Goal: Information Seeking & Learning: Check status

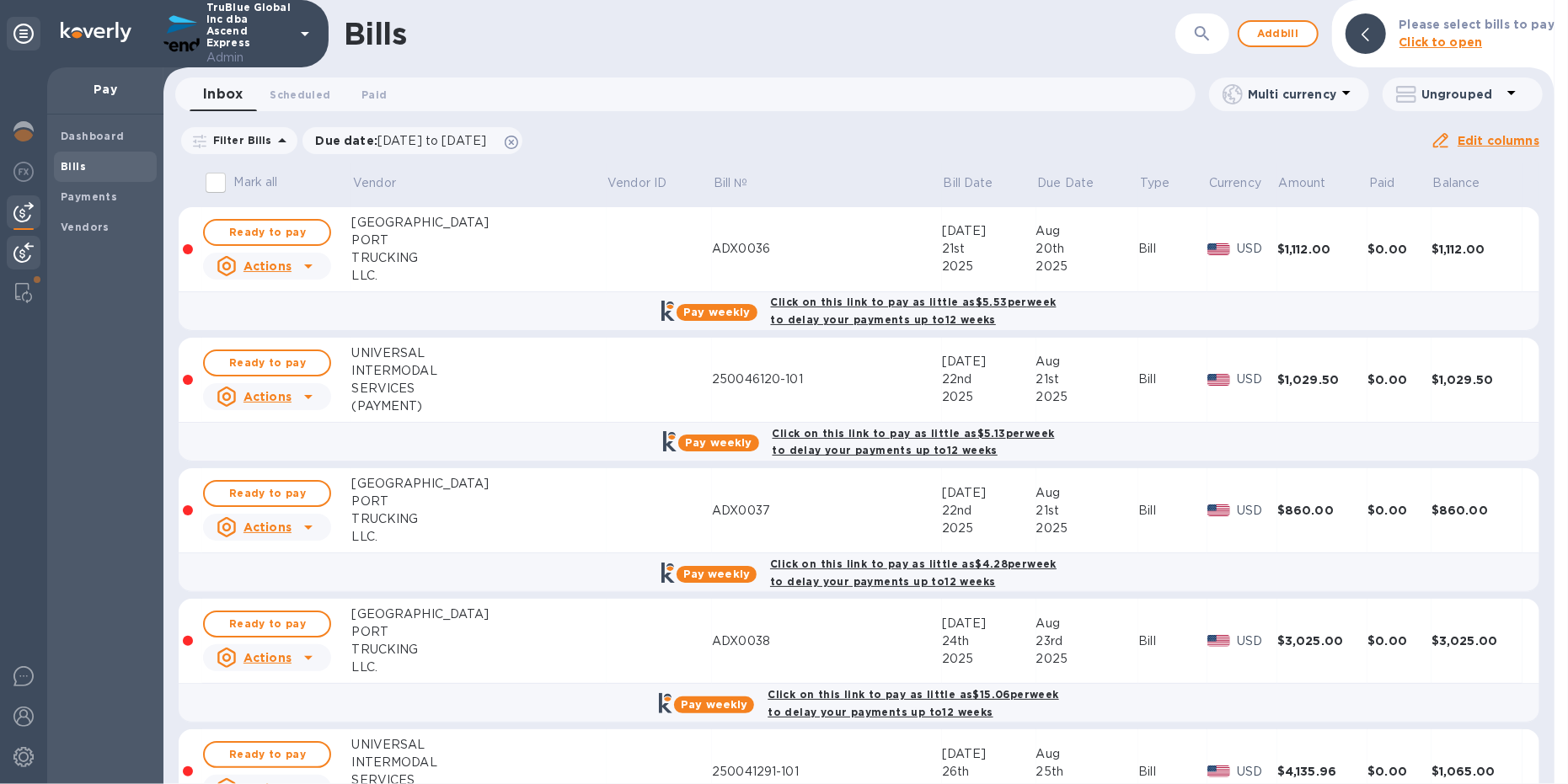
click at [18, 258] on img at bounding box center [24, 252] width 20 height 20
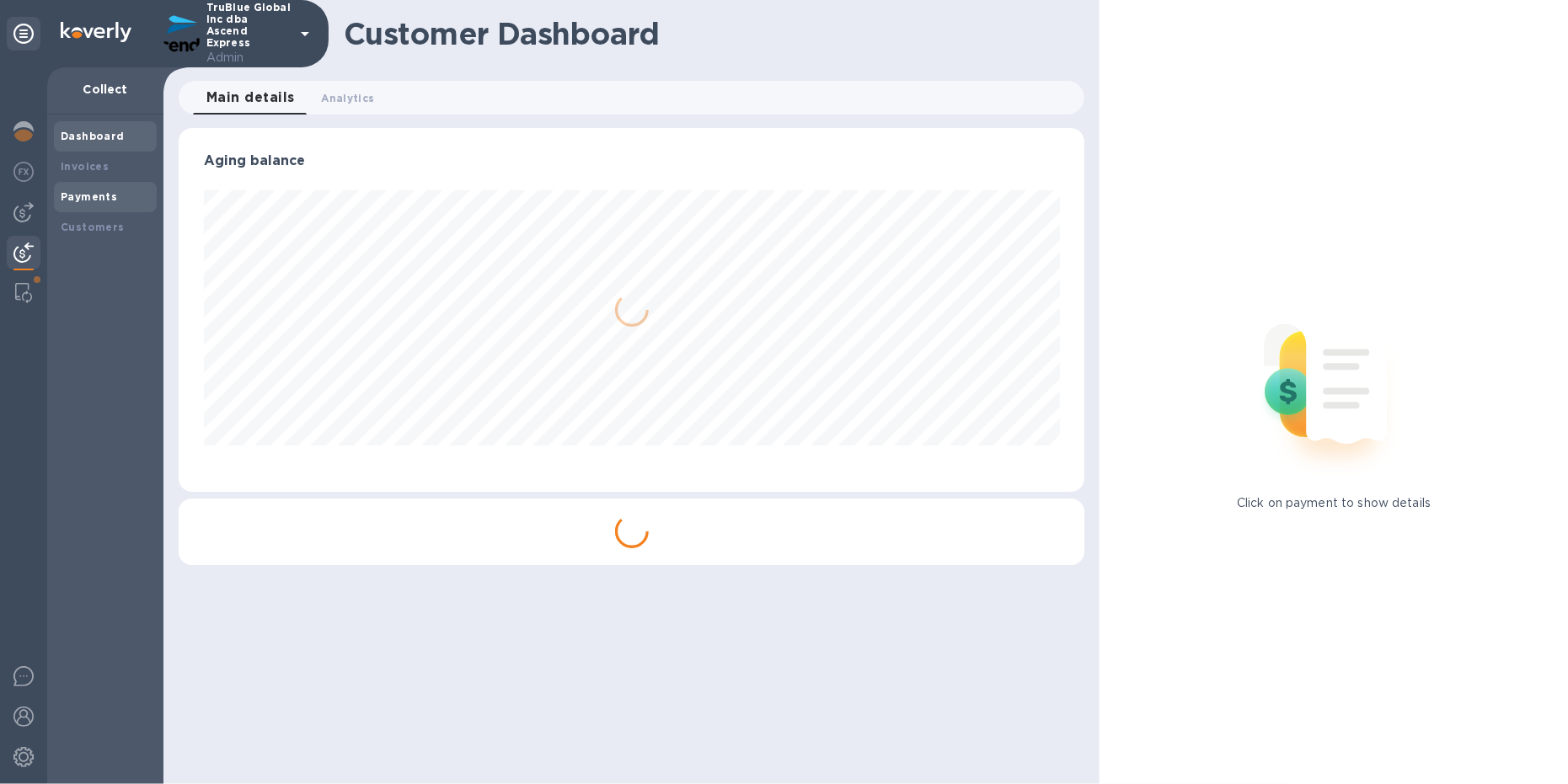
scroll to position [842024, 841488]
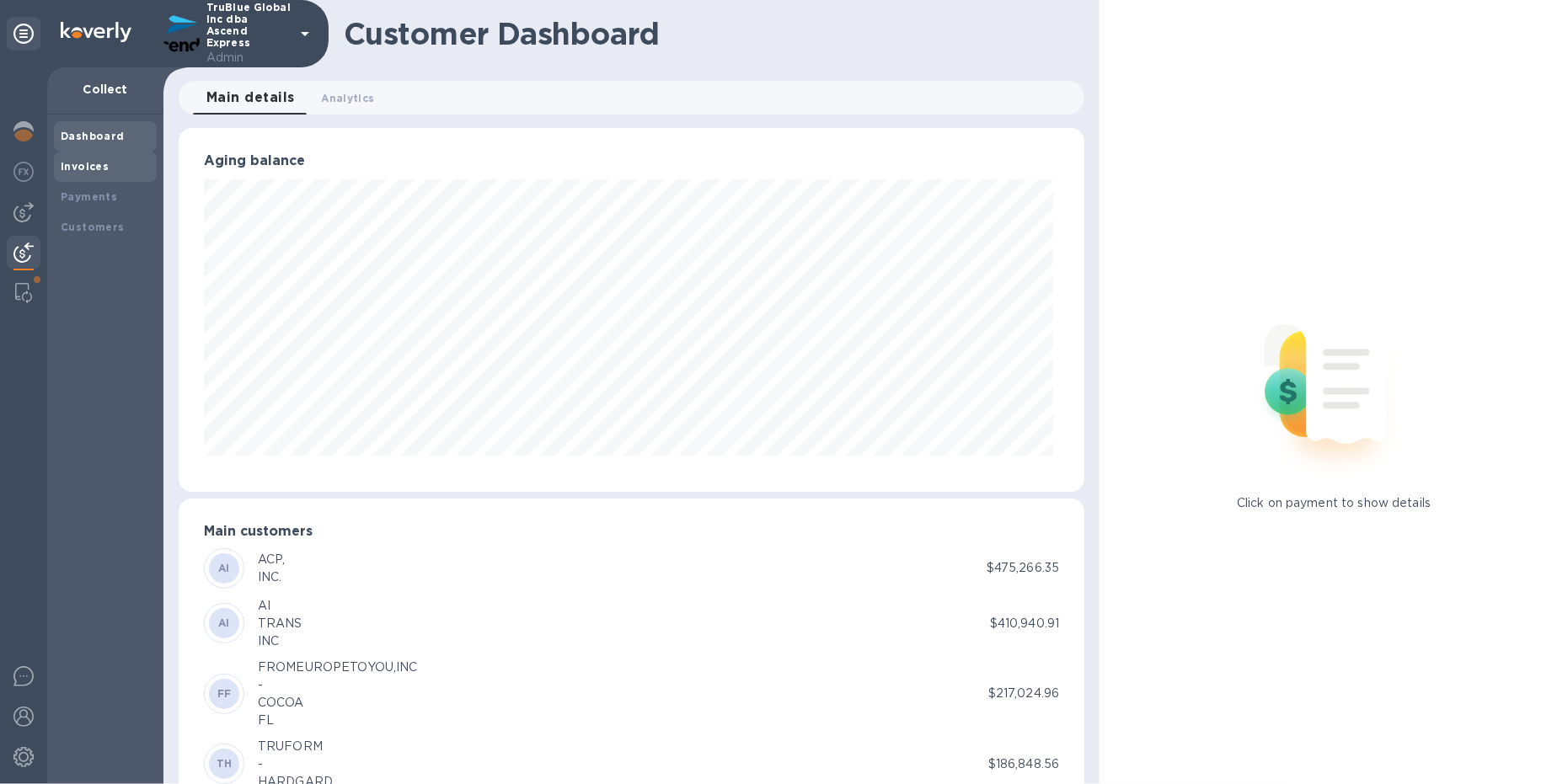
click at [84, 162] on b "Invoices" at bounding box center [84, 166] width 49 height 13
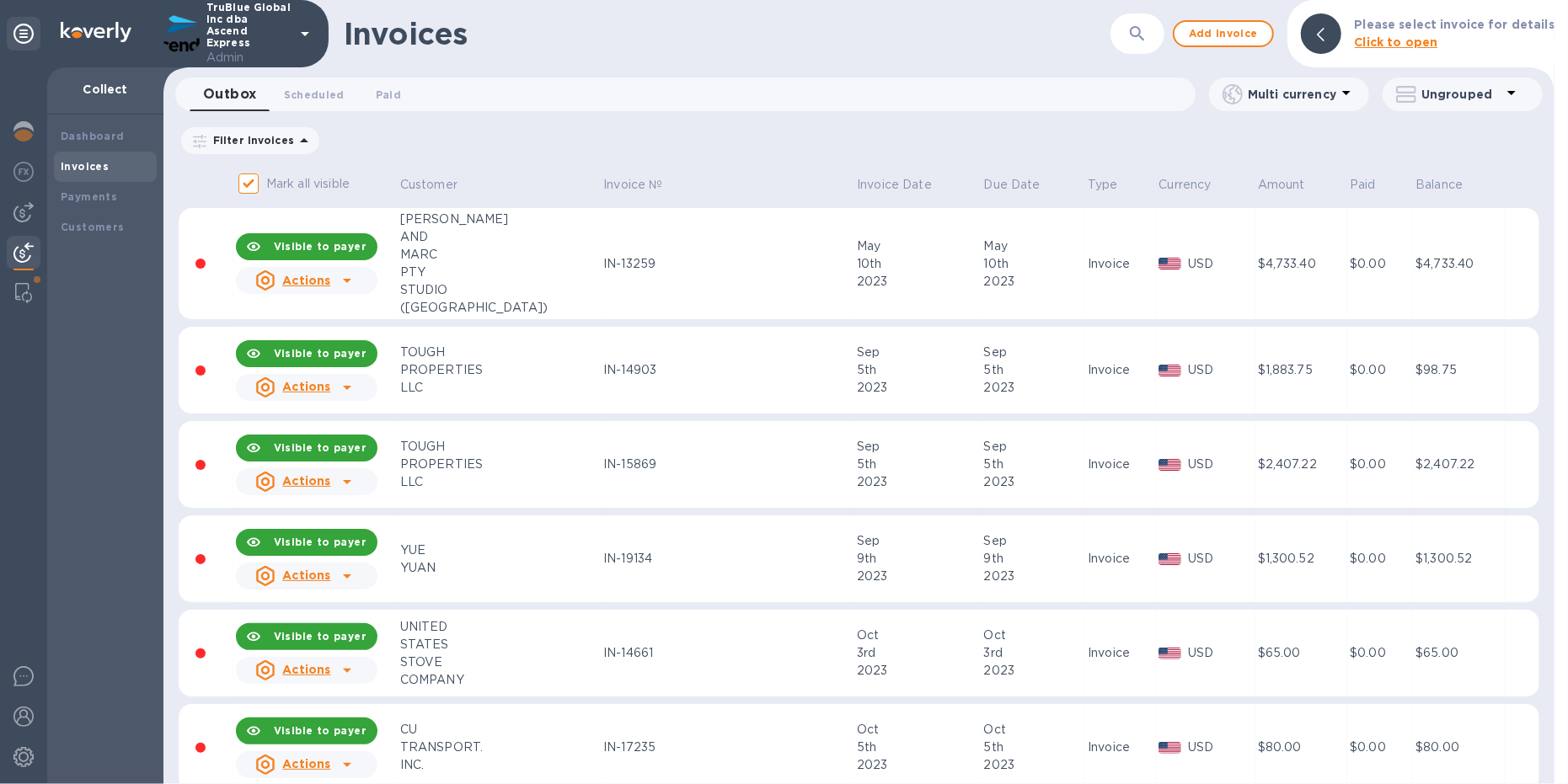
click at [1147, 31] on icon "button" at bounding box center [1137, 34] width 20 height 20
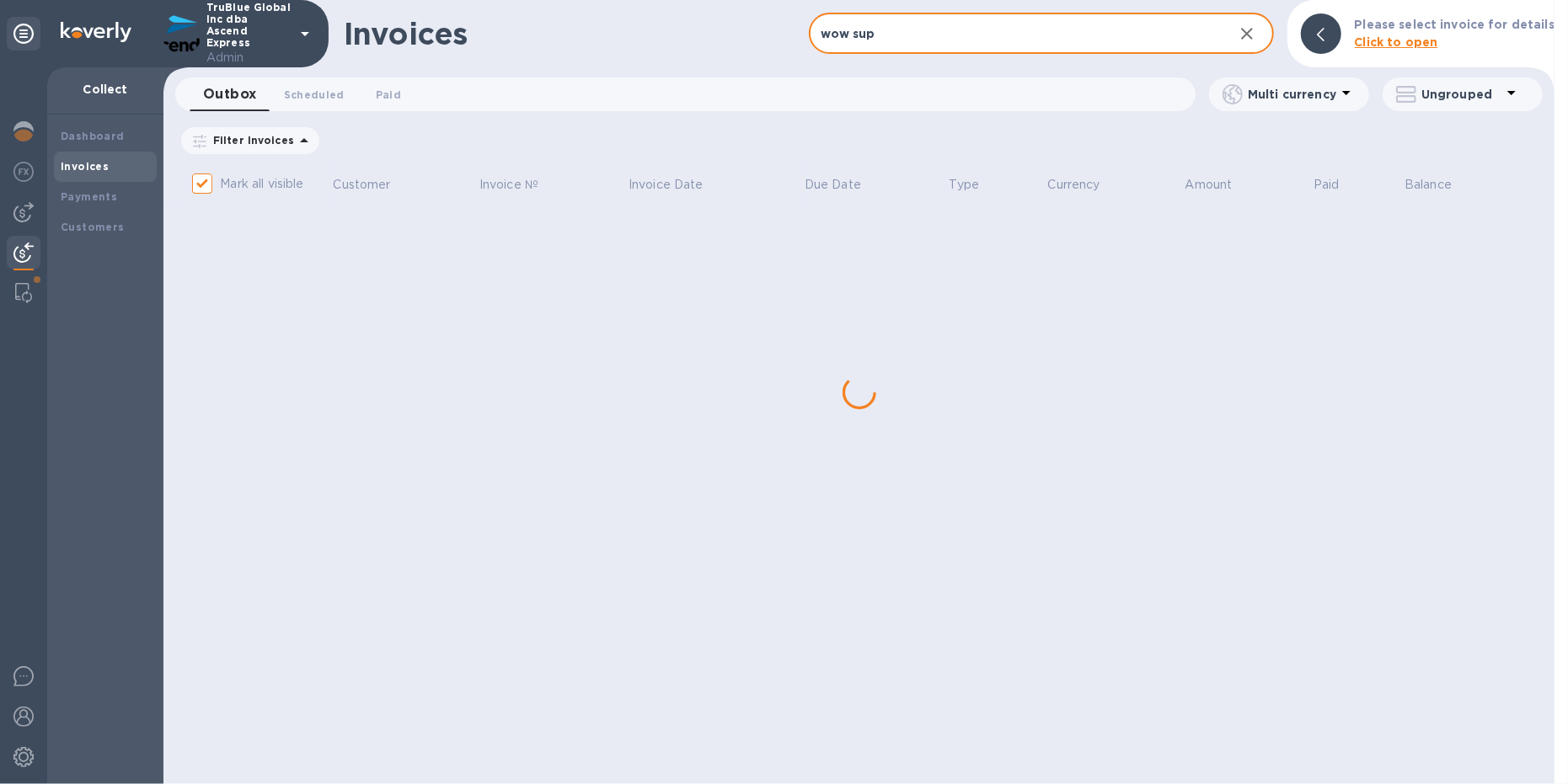
type input "wow supp"
checkbox input "false"
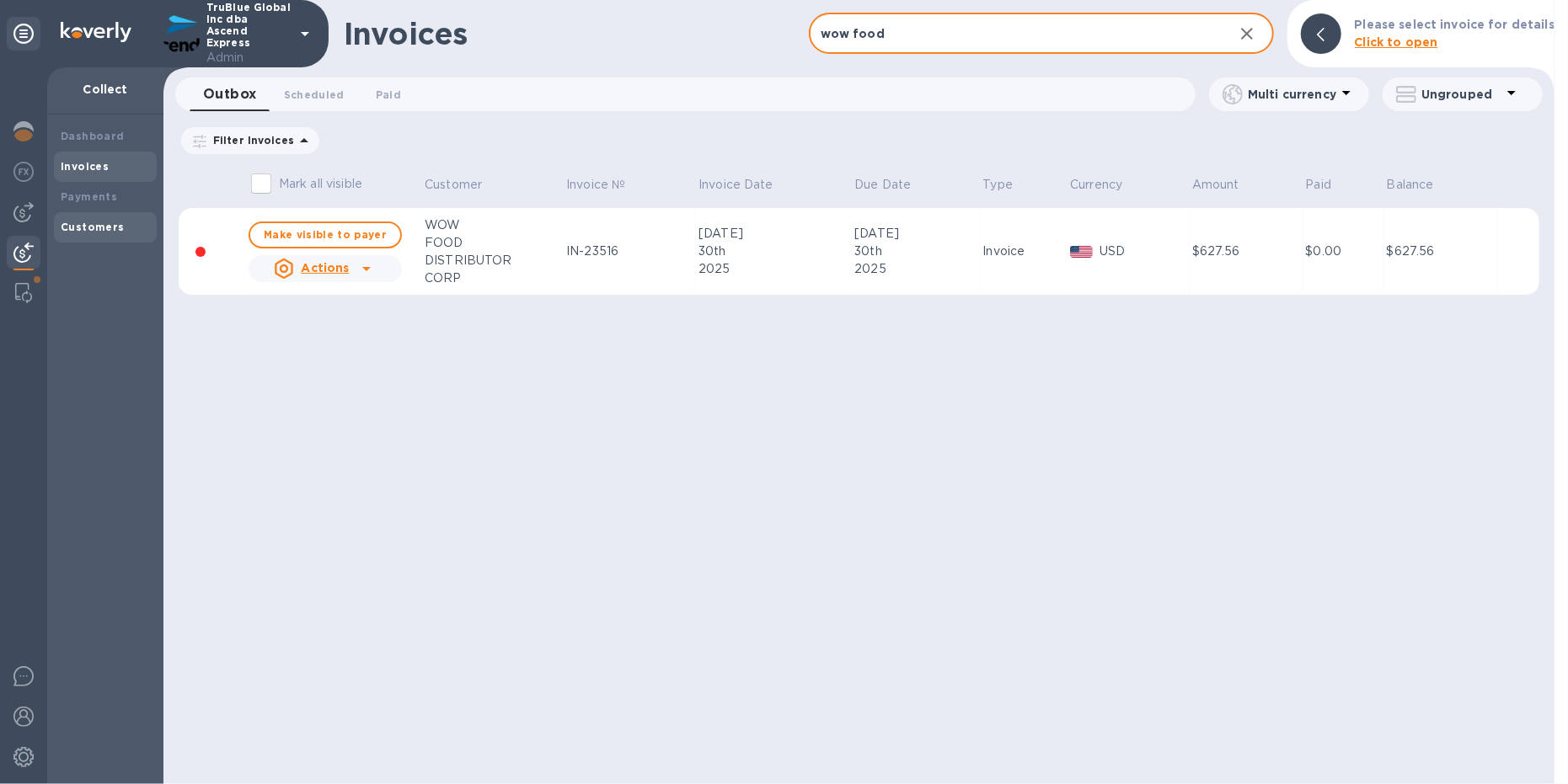
type input "wow food"
click at [109, 220] on div "Customers" at bounding box center [105, 227] width 89 height 17
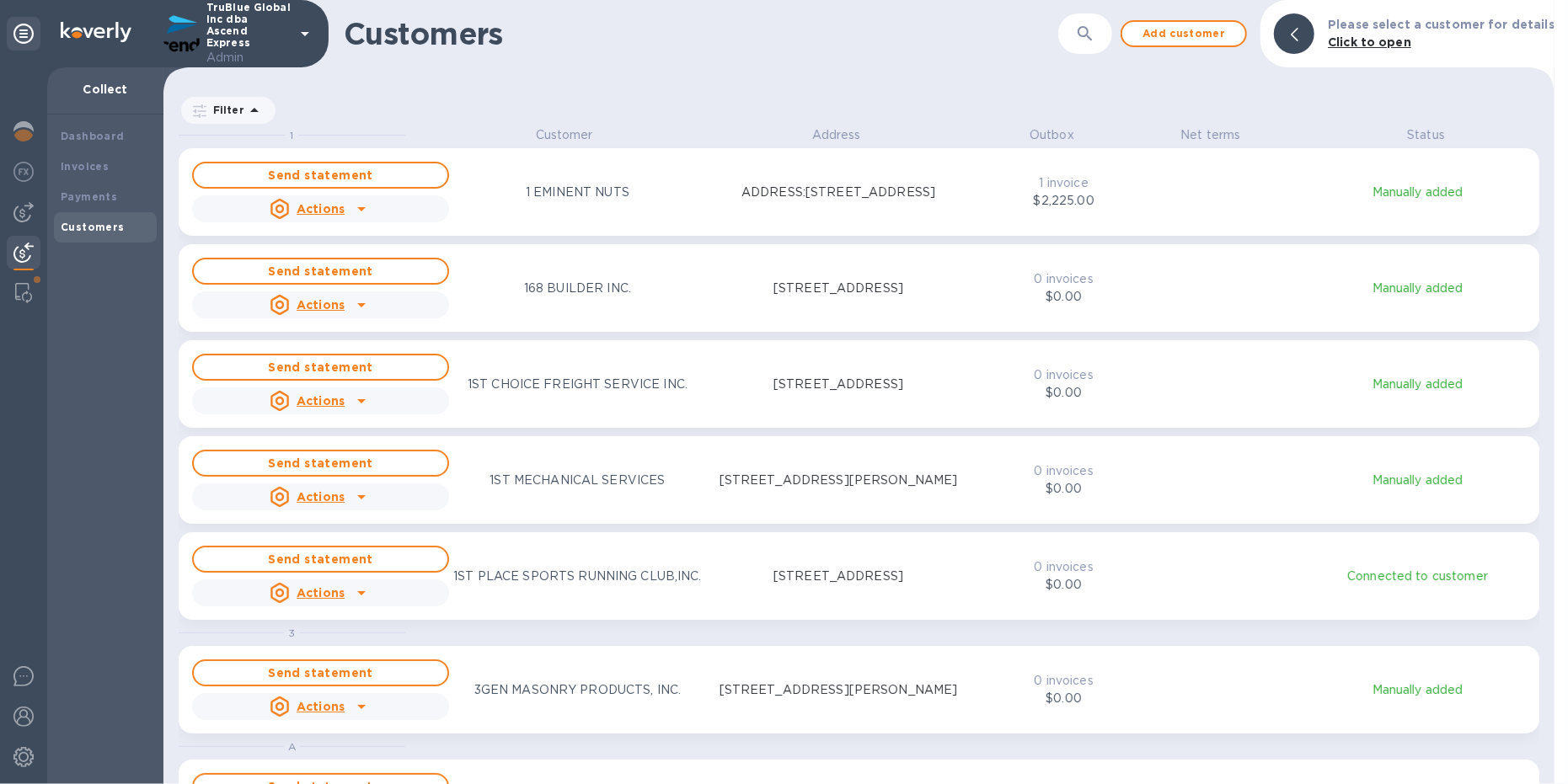
scroll to position [639, 1384]
click at [1105, 29] on button "button" at bounding box center [1085, 34] width 41 height 41
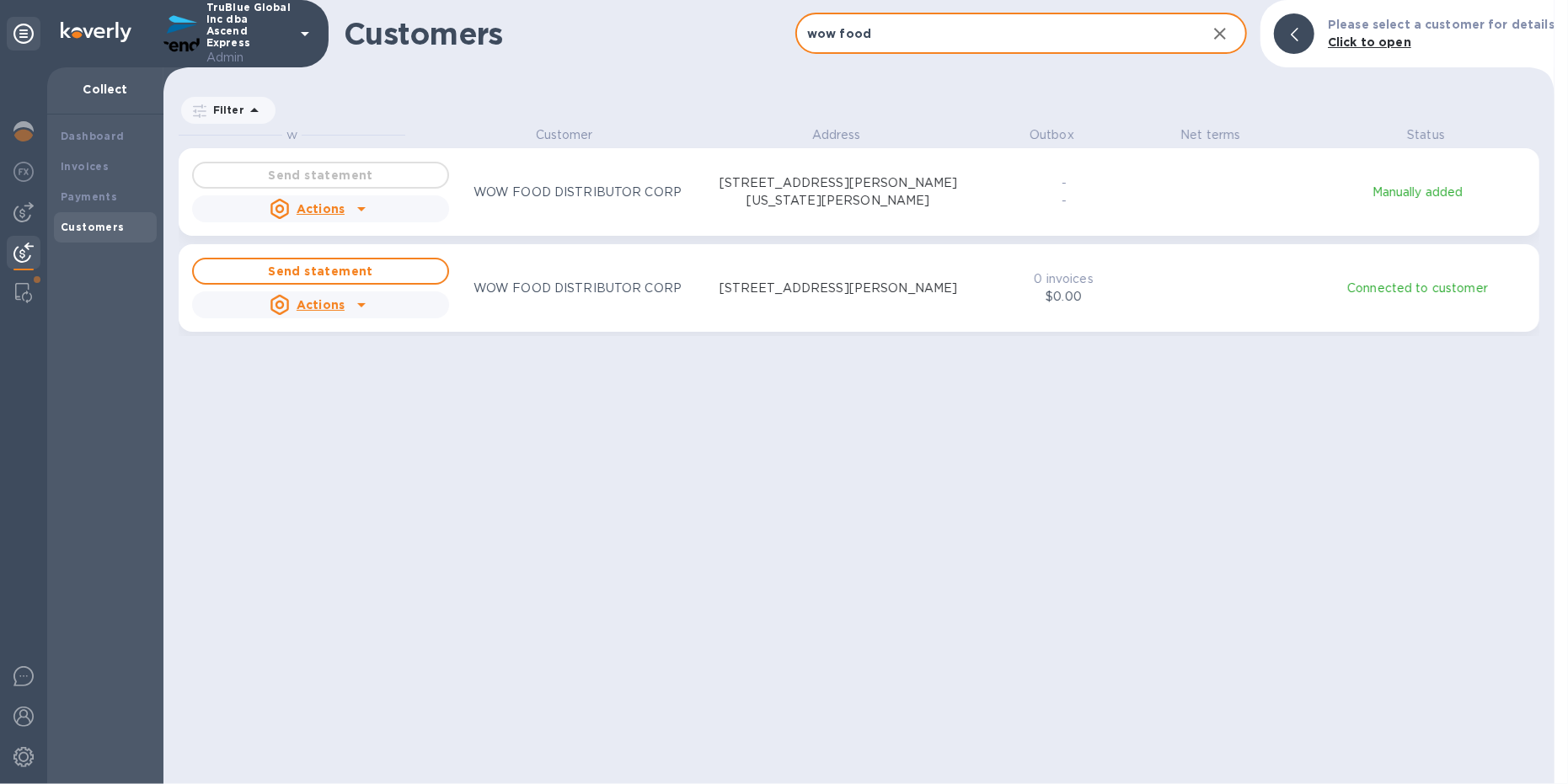
type input "wow food"
click at [71, 159] on div "Invoices" at bounding box center [105, 166] width 89 height 17
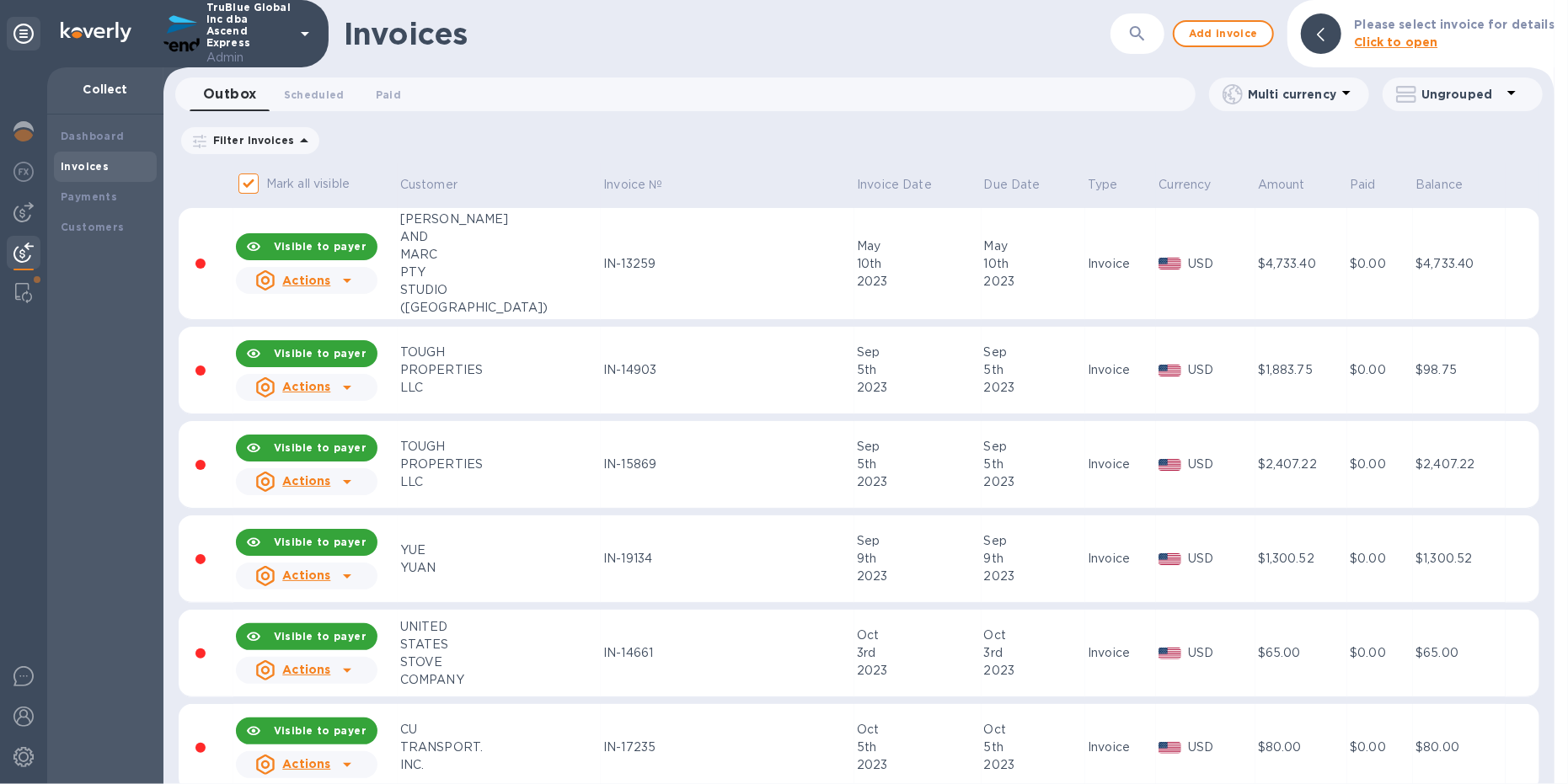
click at [1144, 31] on icon "button" at bounding box center [1136, 33] width 14 height 14
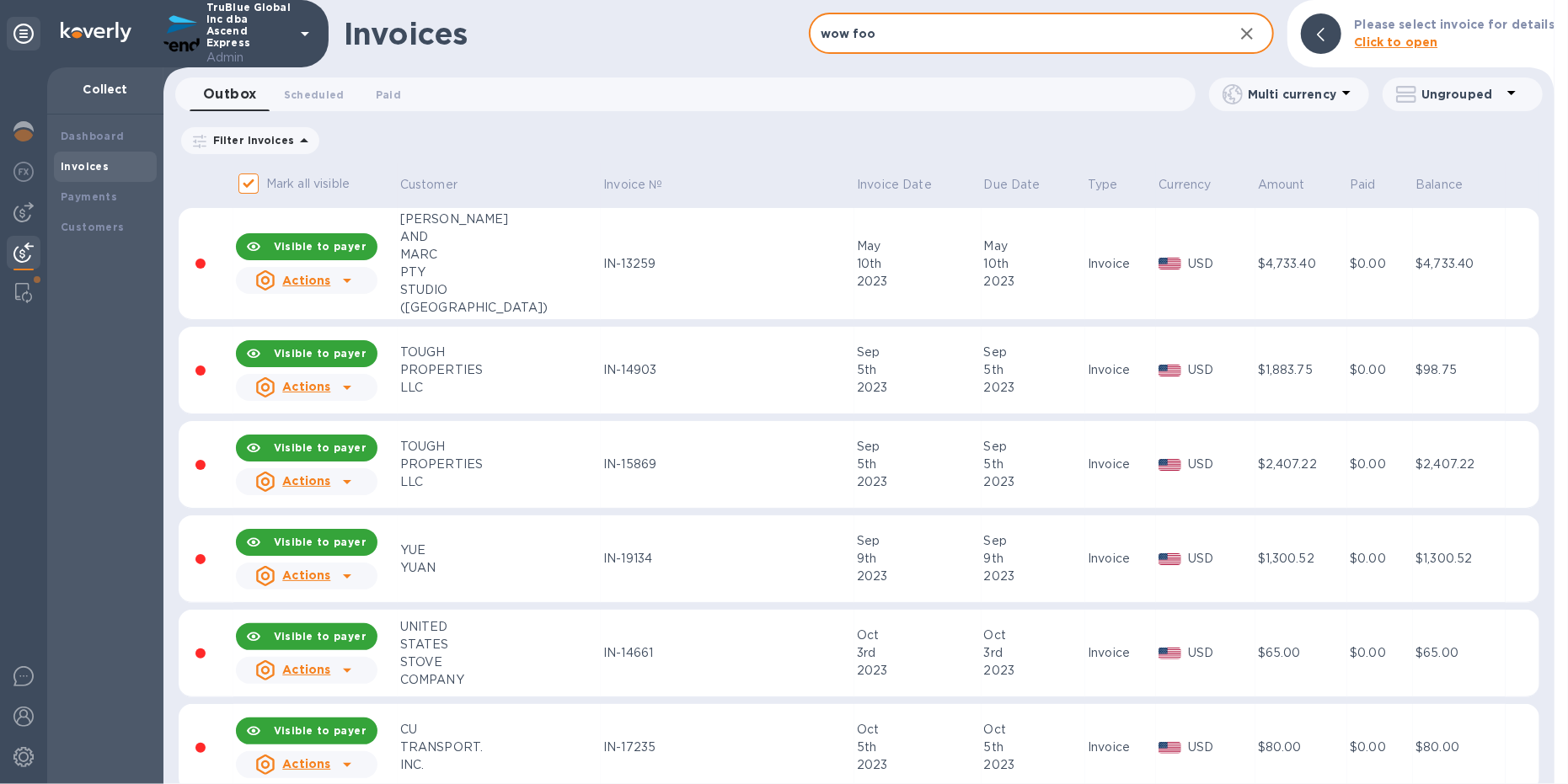
type input "wow food"
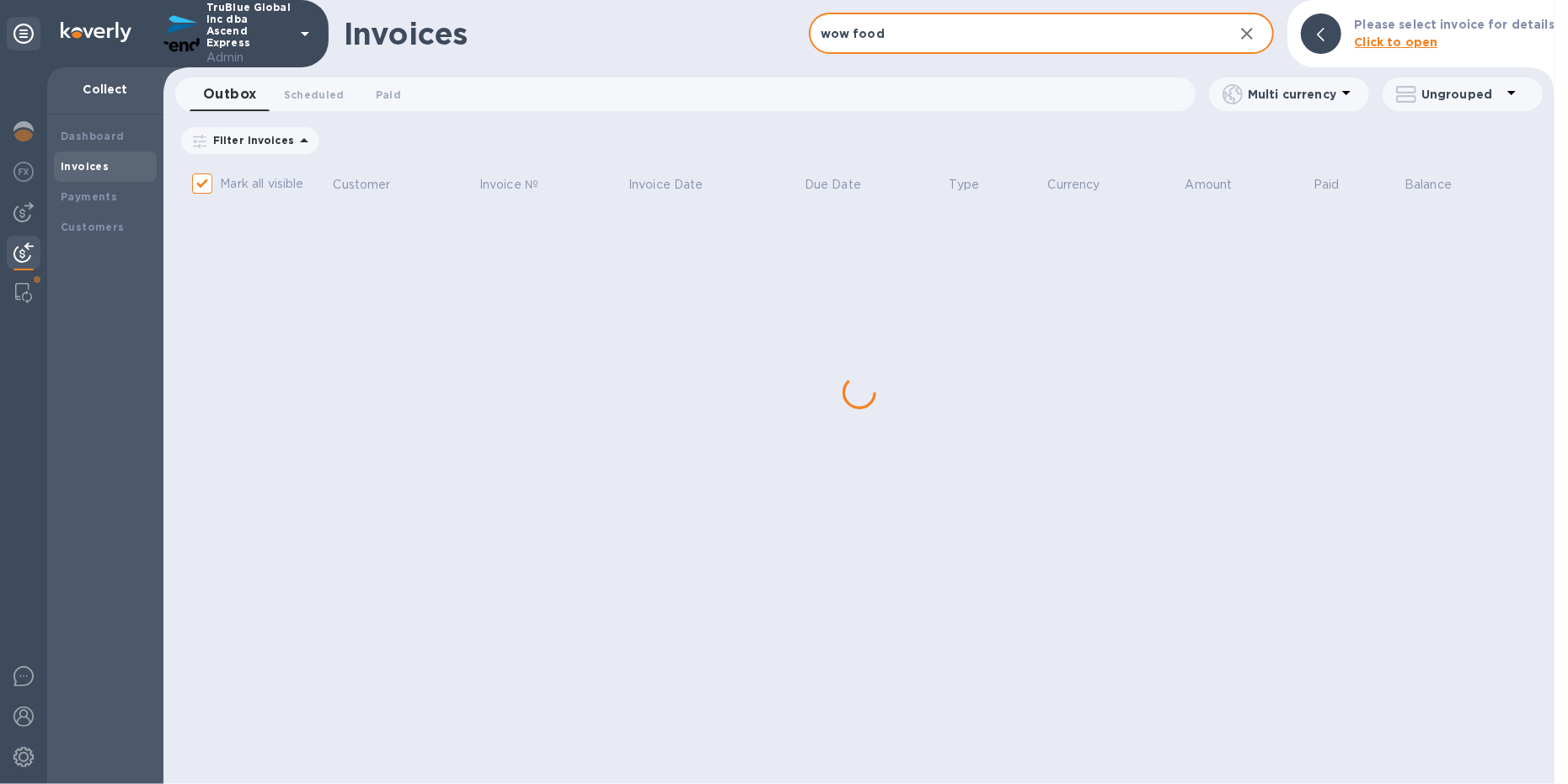
checkbox input "false"
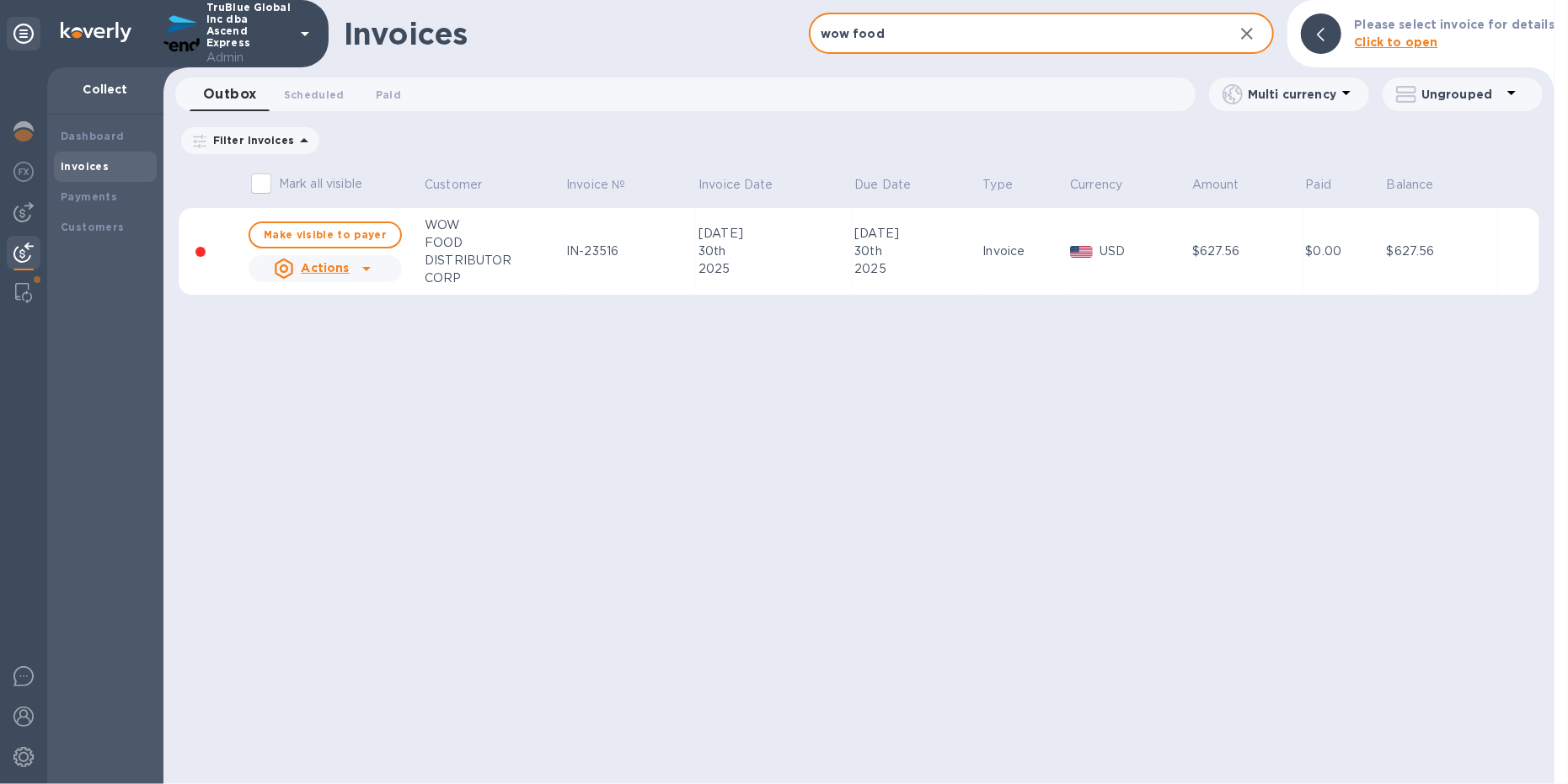
type input "wow food"
drag, startPoint x: 550, startPoint y: 251, endPoint x: 614, endPoint y: 252, distance: 64.0
click at [614, 252] on tr "Make visible to payer Actions WOW FOOD DISTRIBUTOR CORP IN-23516 [DATE] [DATE] …" at bounding box center [858, 251] width 1360 height 88
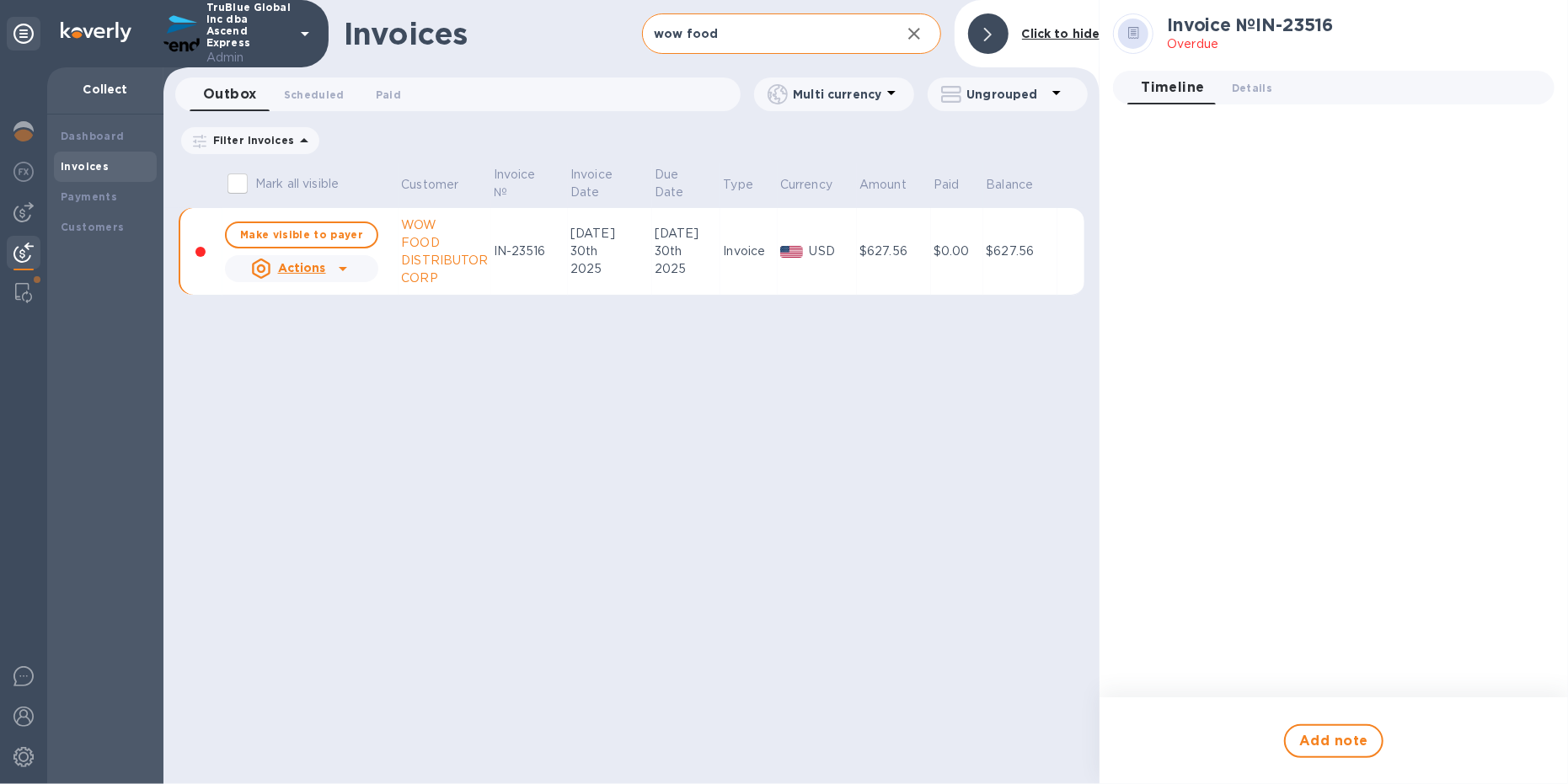
click at [614, 252] on div "30th" at bounding box center [610, 251] width 79 height 18
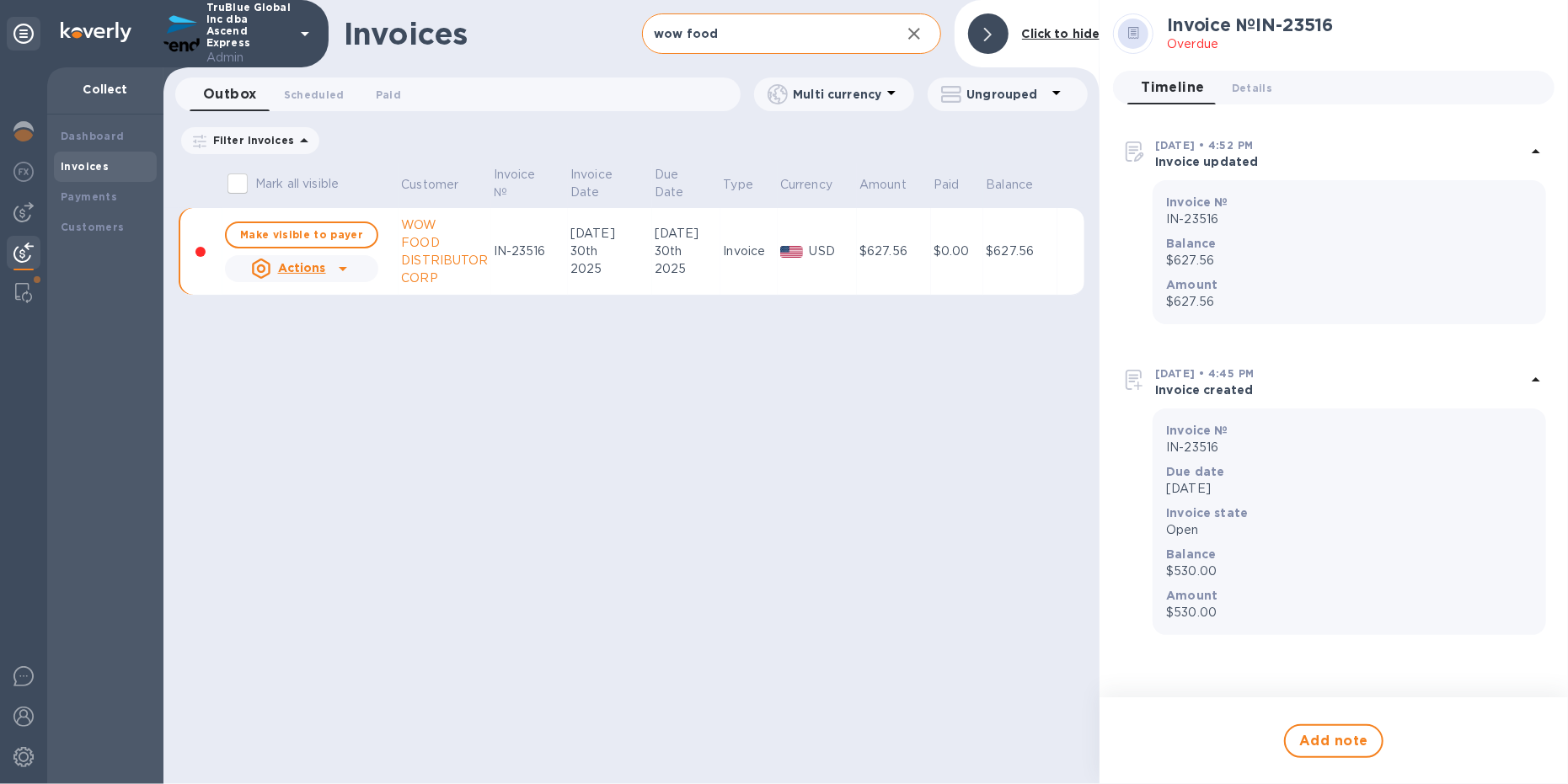
click at [494, 251] on div "IN-23516" at bounding box center [530, 251] width 71 height 18
drag, startPoint x: 478, startPoint y: 250, endPoint x: 535, endPoint y: 250, distance: 57.0
click at [535, 250] on td "IN-23516" at bounding box center [529, 251] width 76 height 88
copy div "IN-23516"
drag, startPoint x: 535, startPoint y: 250, endPoint x: 480, endPoint y: 251, distance: 55.0
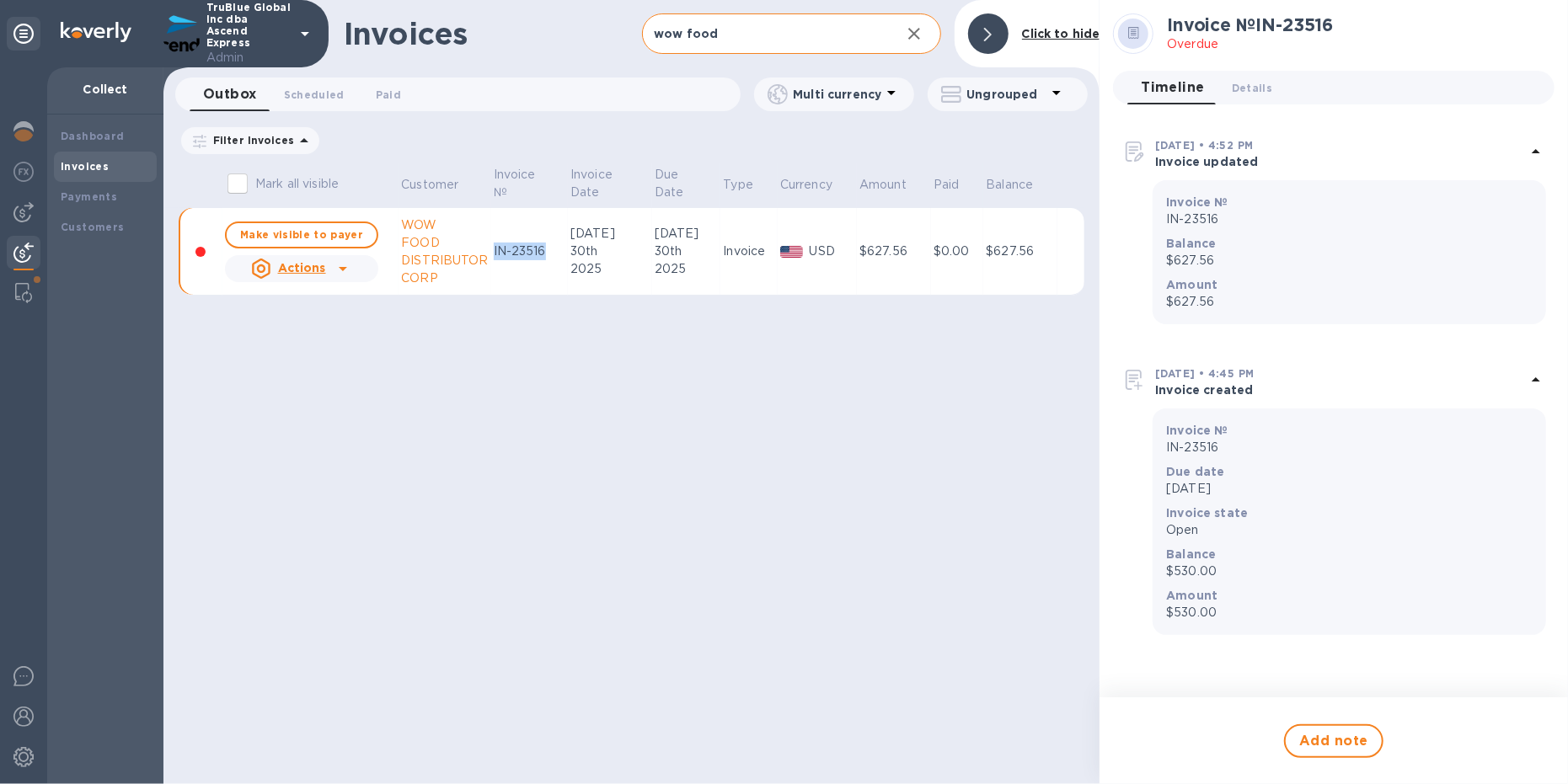
click at [491, 251] on td "IN-23516" at bounding box center [529, 251] width 76 height 88
click at [91, 225] on b "Customers" at bounding box center [92, 227] width 64 height 13
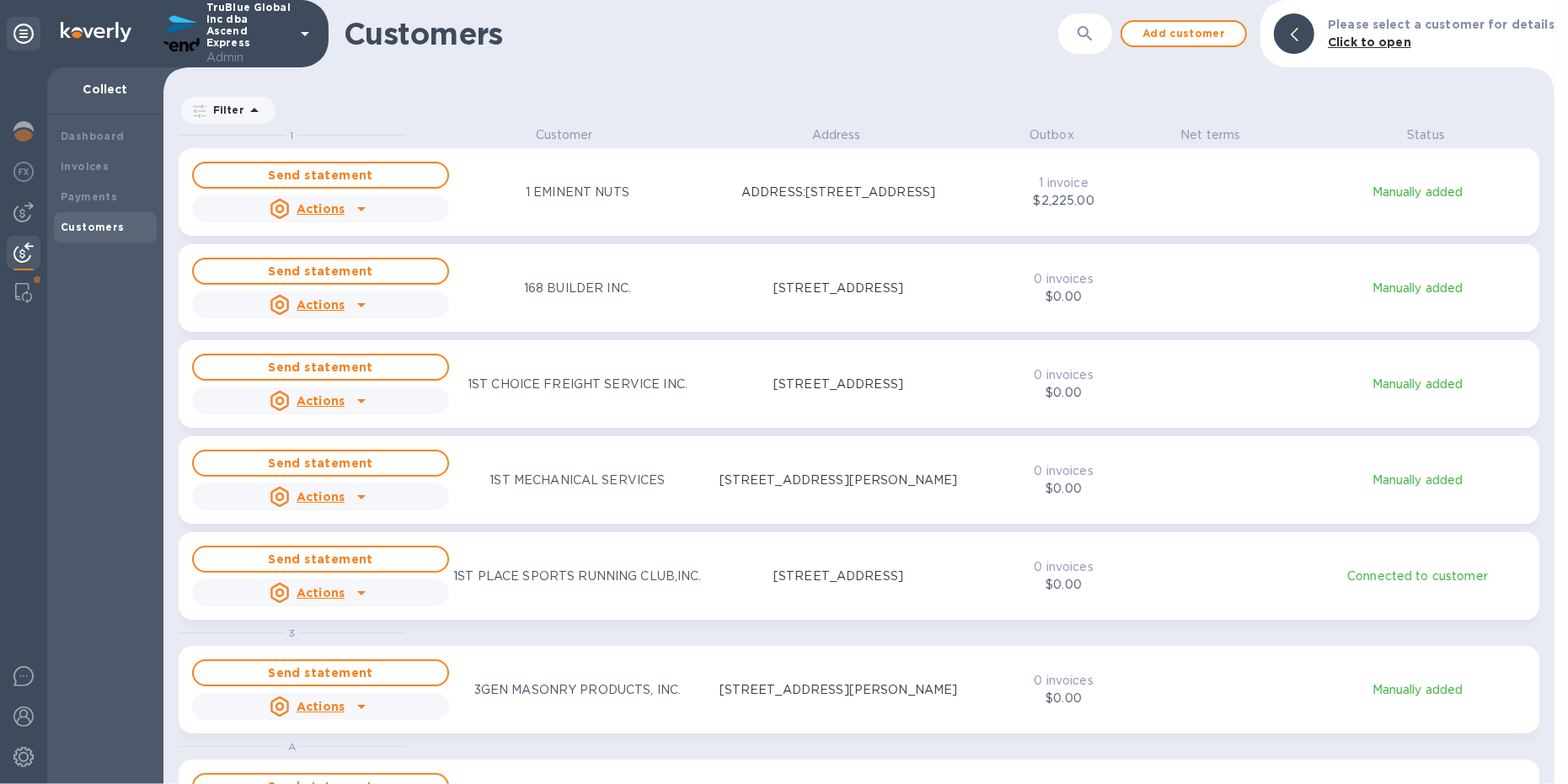
scroll to position [19, 7]
click at [1107, 16] on div "​" at bounding box center [1085, 35] width 53 height 42
click at [1095, 30] on icon "button" at bounding box center [1085, 34] width 20 height 20
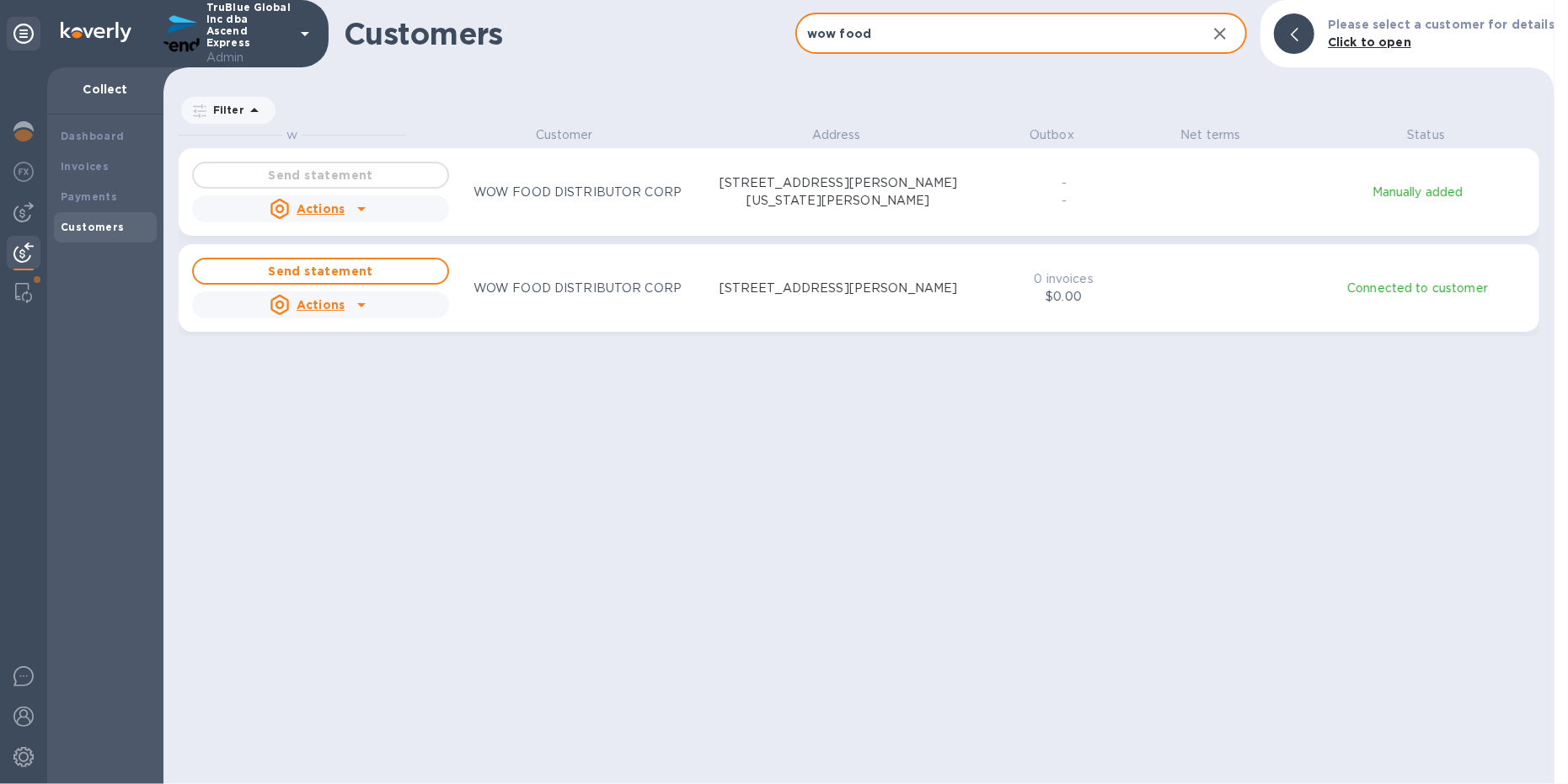
scroll to position [639, 1384]
type input "wow food"
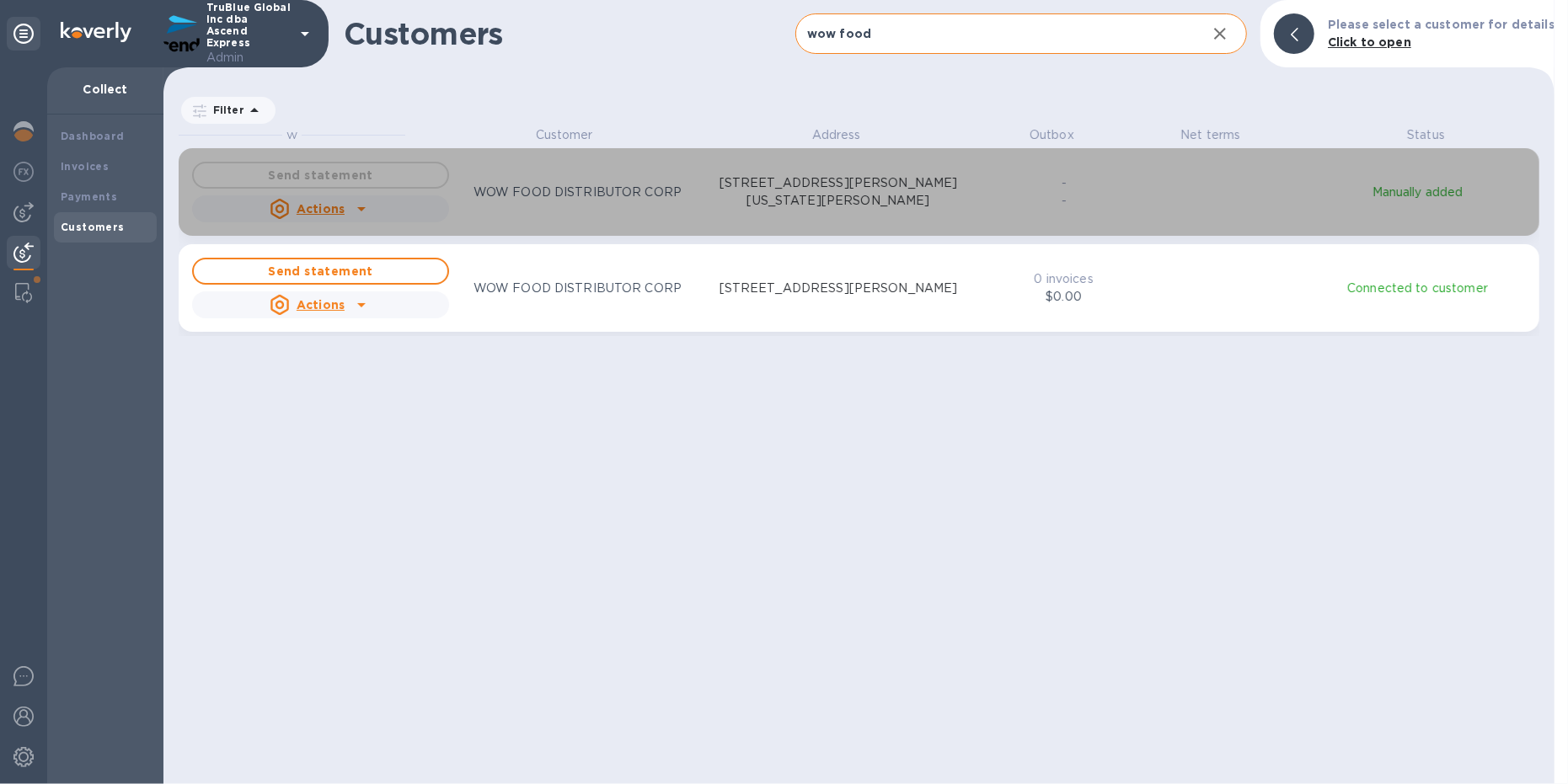
drag, startPoint x: 475, startPoint y: 190, endPoint x: 861, endPoint y: 198, distance: 386.1
click at [861, 198] on div "Send statement Actions WOW FOOD DISTRIBUTOR CORP [STREET_ADDRESS][PERSON_NAME][…" at bounding box center [580, 192] width 782 height 67
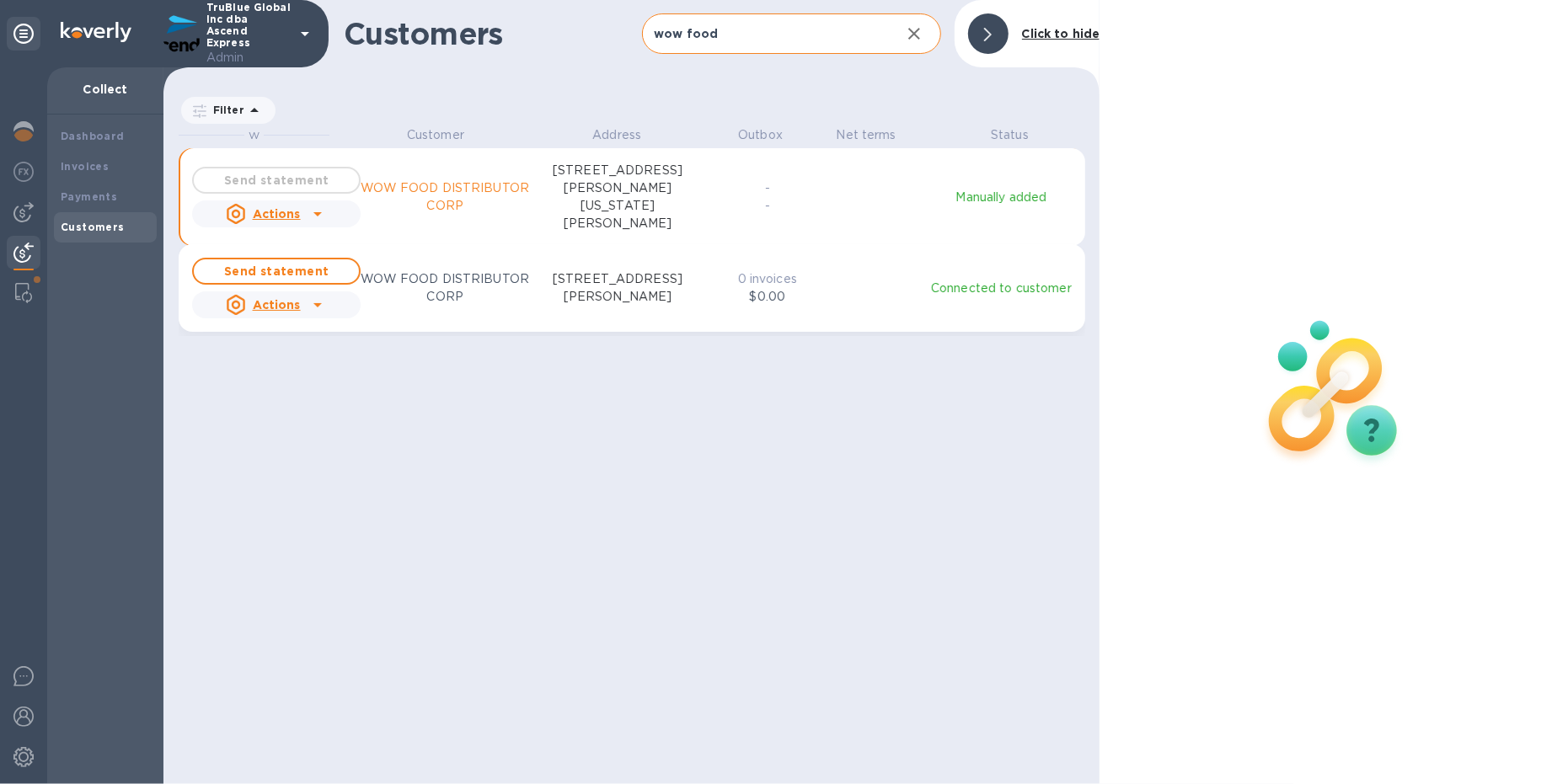
scroll to position [639, 930]
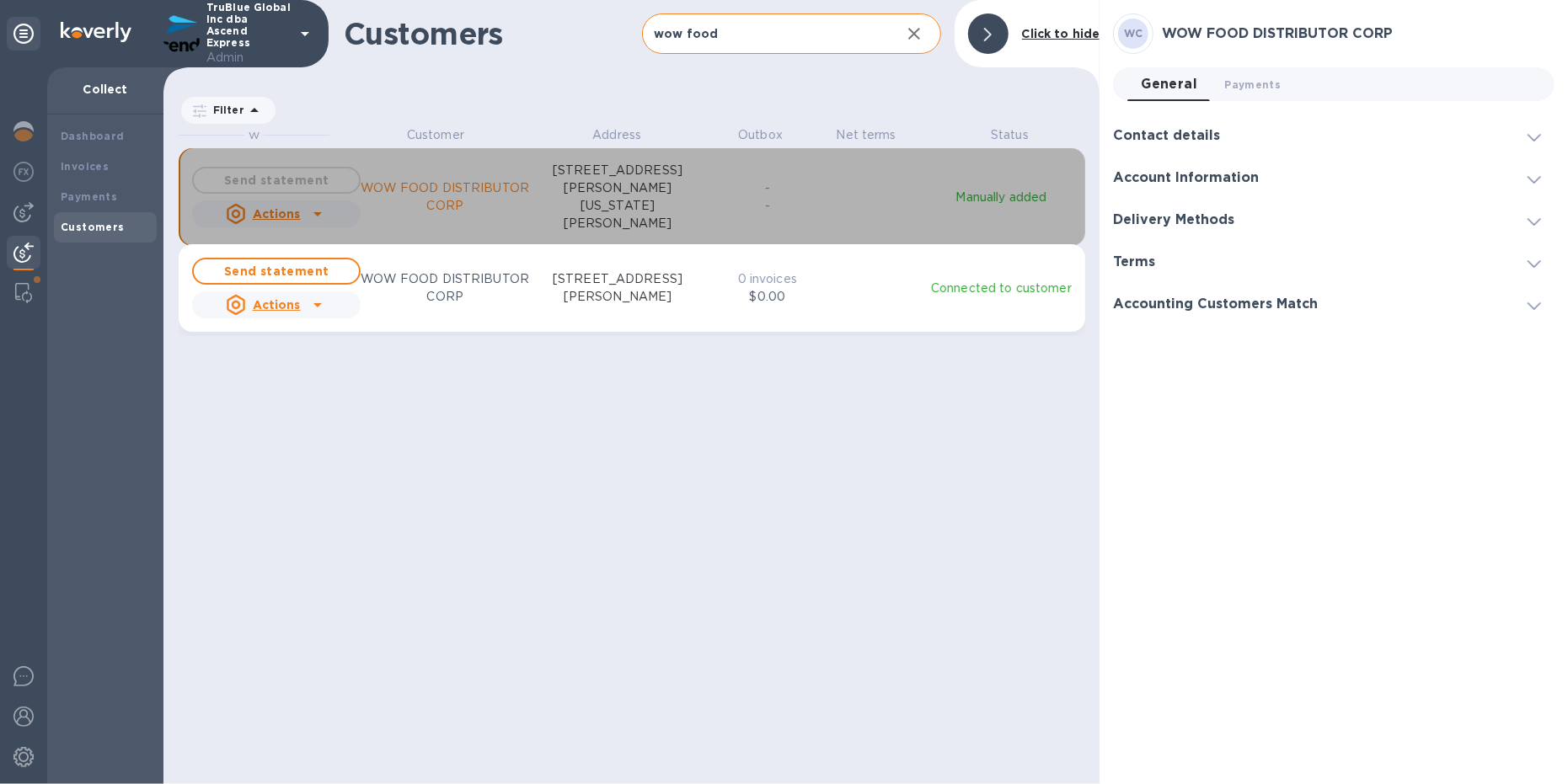
drag, startPoint x: 363, startPoint y: 182, endPoint x: 489, endPoint y: 184, distance: 126.0
click at [489, 184] on p "WOW FOOD DISTRIBUTOR CORP" at bounding box center [444, 197] width 168 height 36
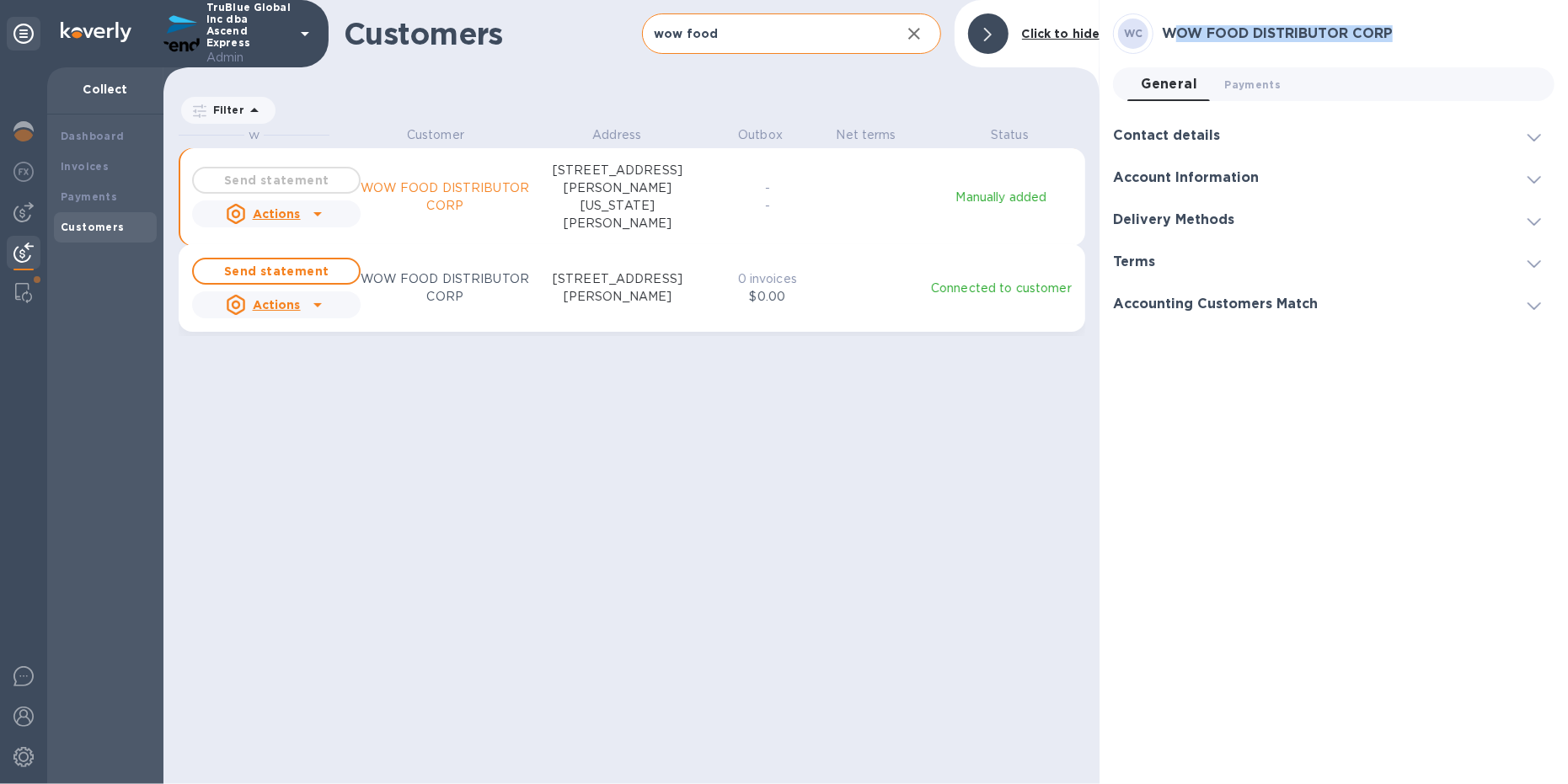
drag, startPoint x: 1411, startPoint y: 26, endPoint x: 1175, endPoint y: 26, distance: 236.0
click at [1175, 26] on h3 "WOW FOOD DISTRIBUTOR CORP" at bounding box center [1358, 34] width 393 height 16
drag, startPoint x: 1163, startPoint y: 29, endPoint x: 1445, endPoint y: 26, distance: 282.0
click at [1445, 26] on h3 "WOW FOOD DISTRIBUTOR CORP" at bounding box center [1358, 34] width 393 height 16
copy h3 "WOW FOOD DISTRIBUTOR CORP"
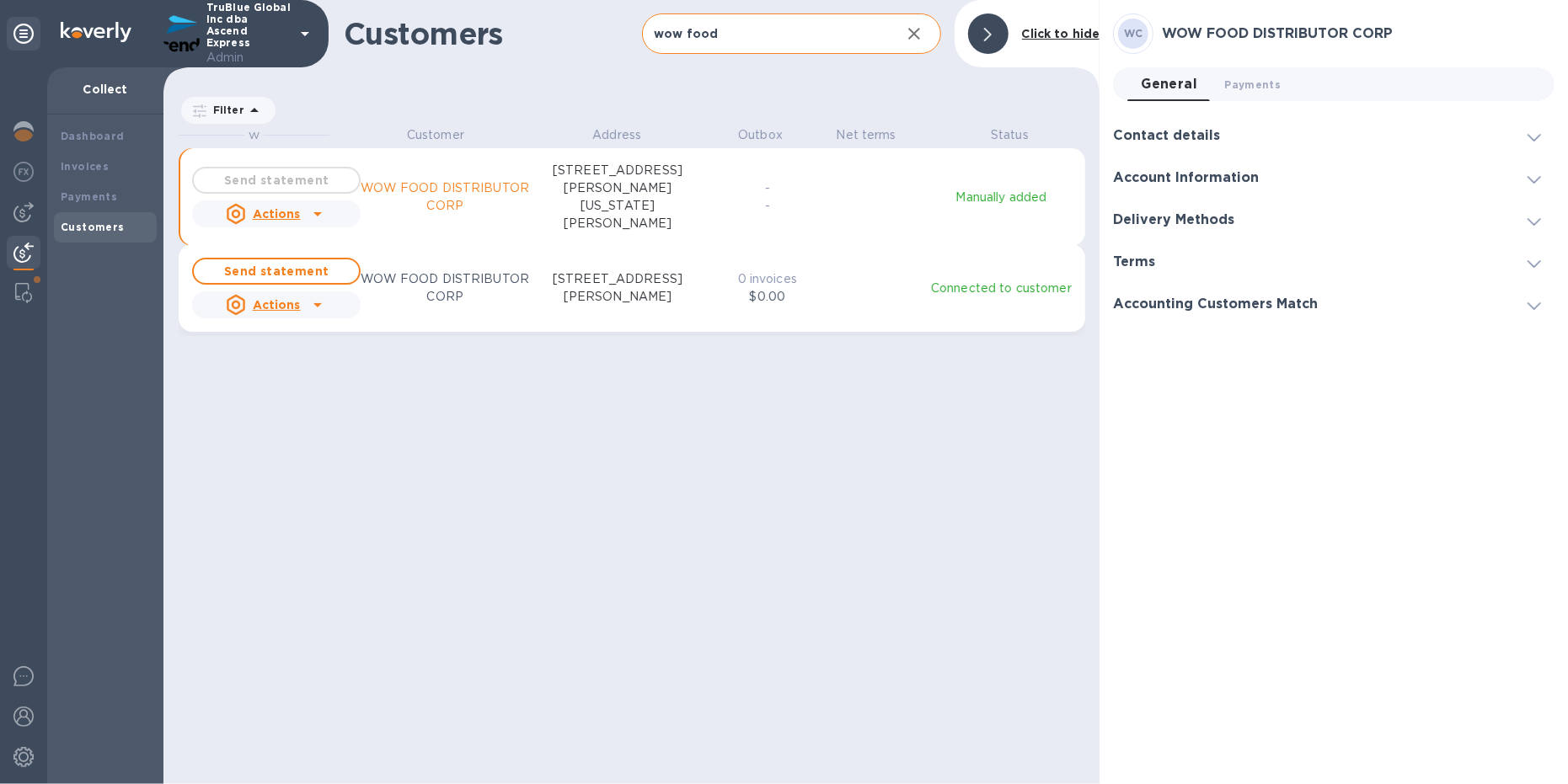
click at [1394, 176] on div "Account Information" at bounding box center [1333, 177] width 441 height 43
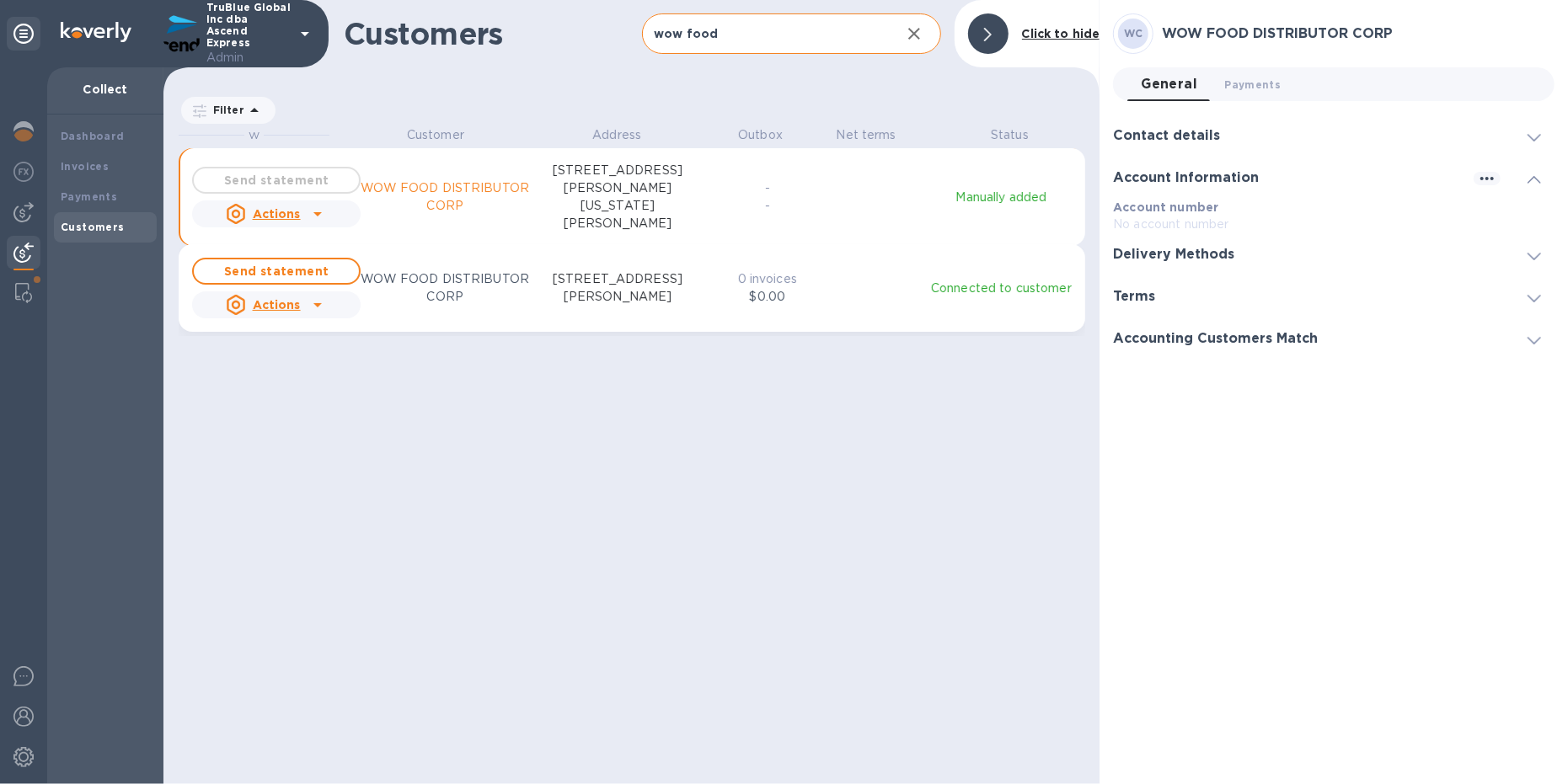
click at [1292, 254] on div "Delivery Methods" at bounding box center [1333, 254] width 441 height 43
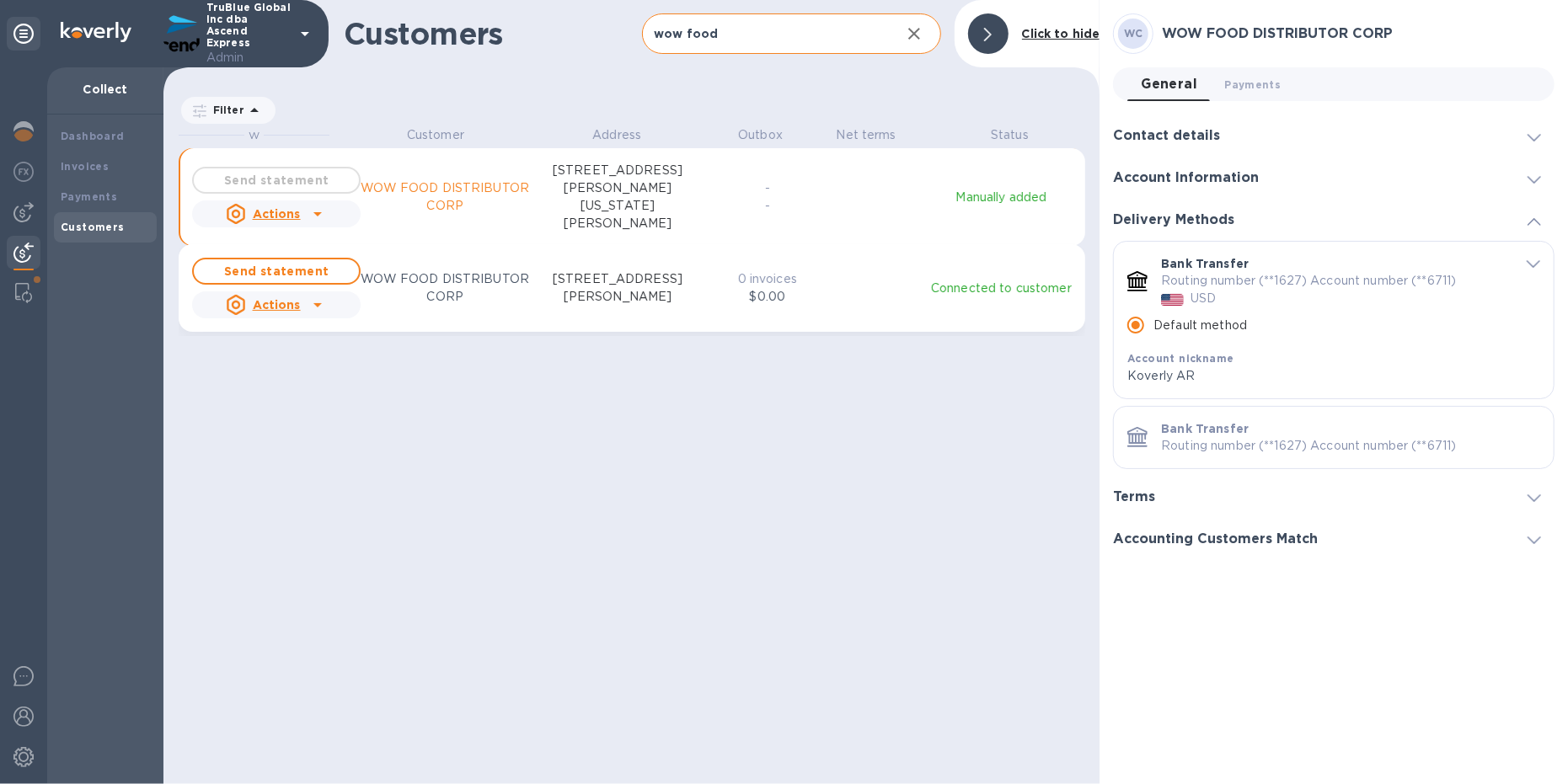
click at [1280, 171] on div "Account Information" at bounding box center [1333, 177] width 441 height 43
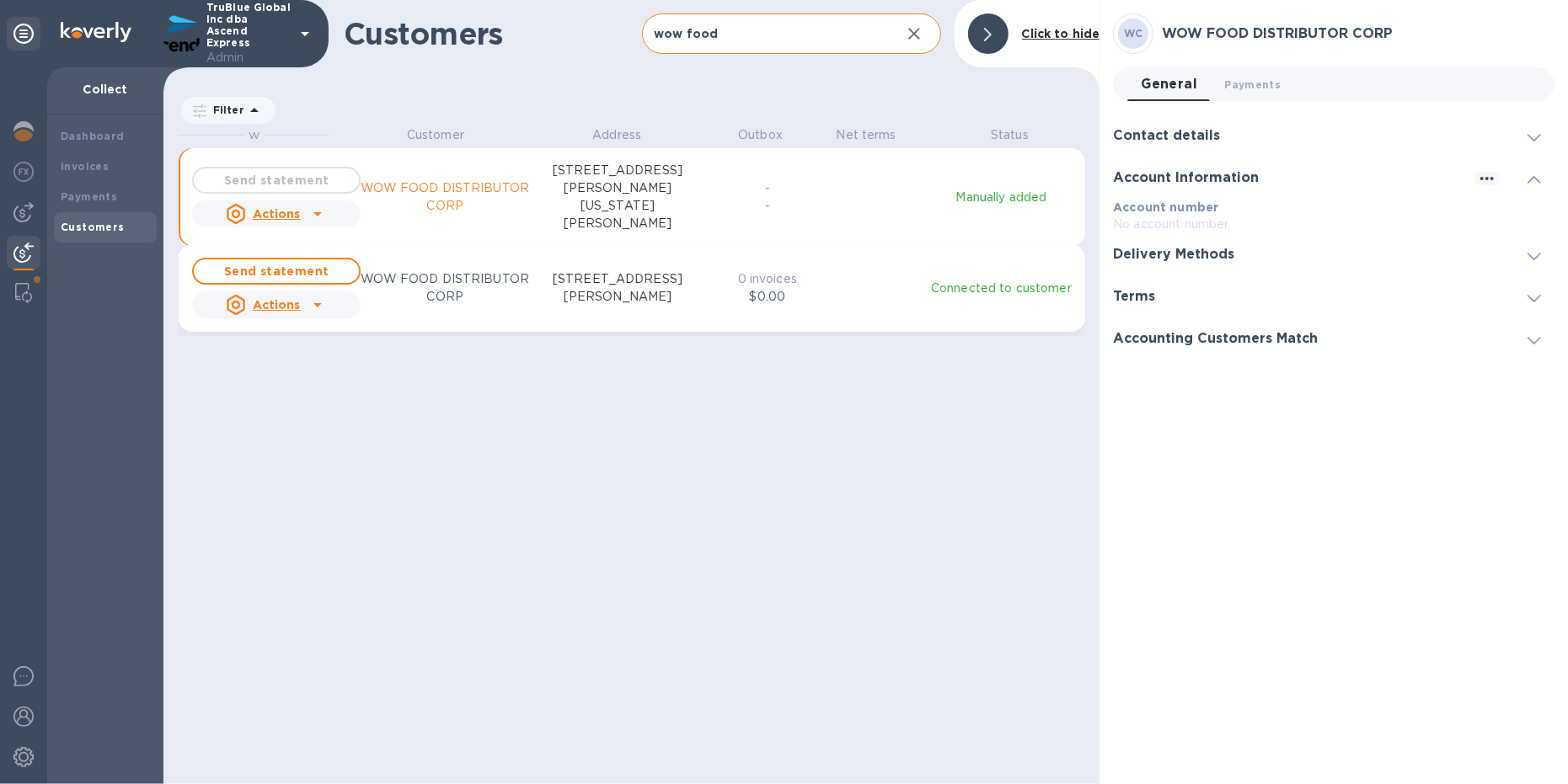
click at [1264, 137] on div "Contact details" at bounding box center [1333, 136] width 441 height 43
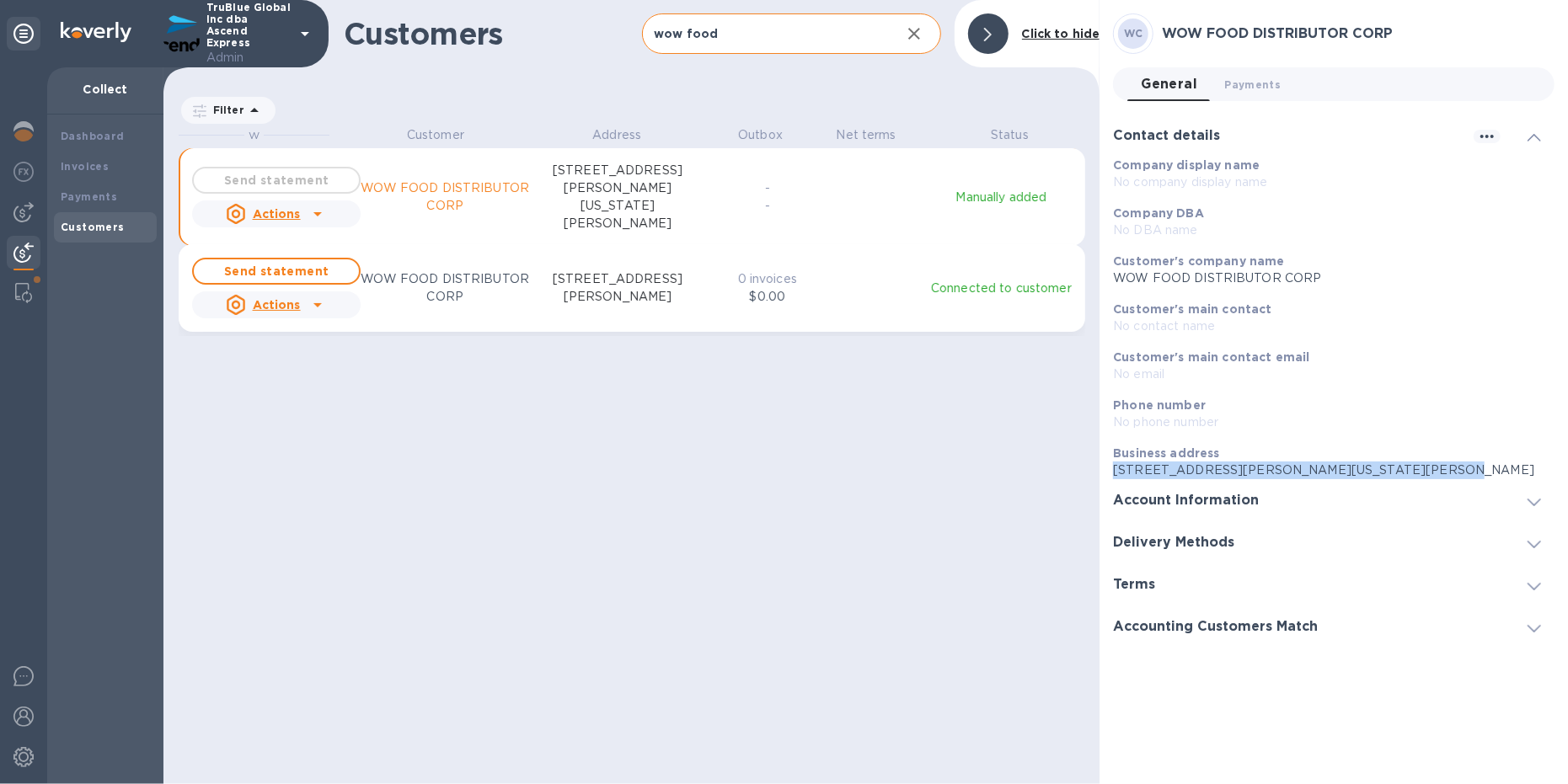
drag, startPoint x: 1461, startPoint y: 463, endPoint x: 1113, endPoint y: 465, distance: 348.0
click at [1112, 465] on div "Business address [STREET_ADDRESS][PERSON_NAME][US_STATE][PERSON_NAME]" at bounding box center [1326, 462] width 441 height 49
copy p "[STREET_ADDRESS][PERSON_NAME][US_STATE][PERSON_NAME]"
click at [102, 167] on b "Invoices" at bounding box center [84, 166] width 49 height 13
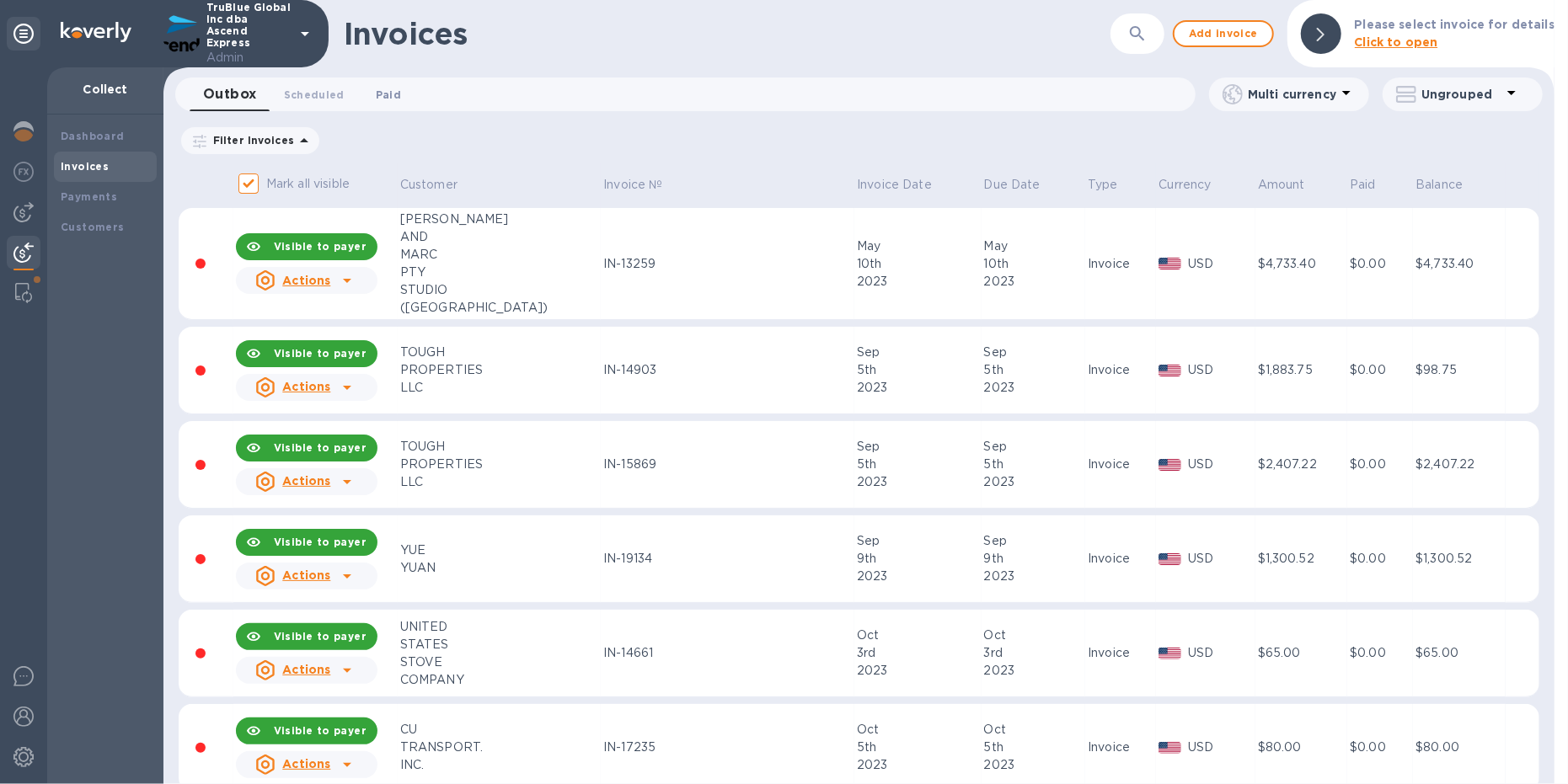
click at [388, 91] on span "Paid 0" at bounding box center [389, 95] width 26 height 18
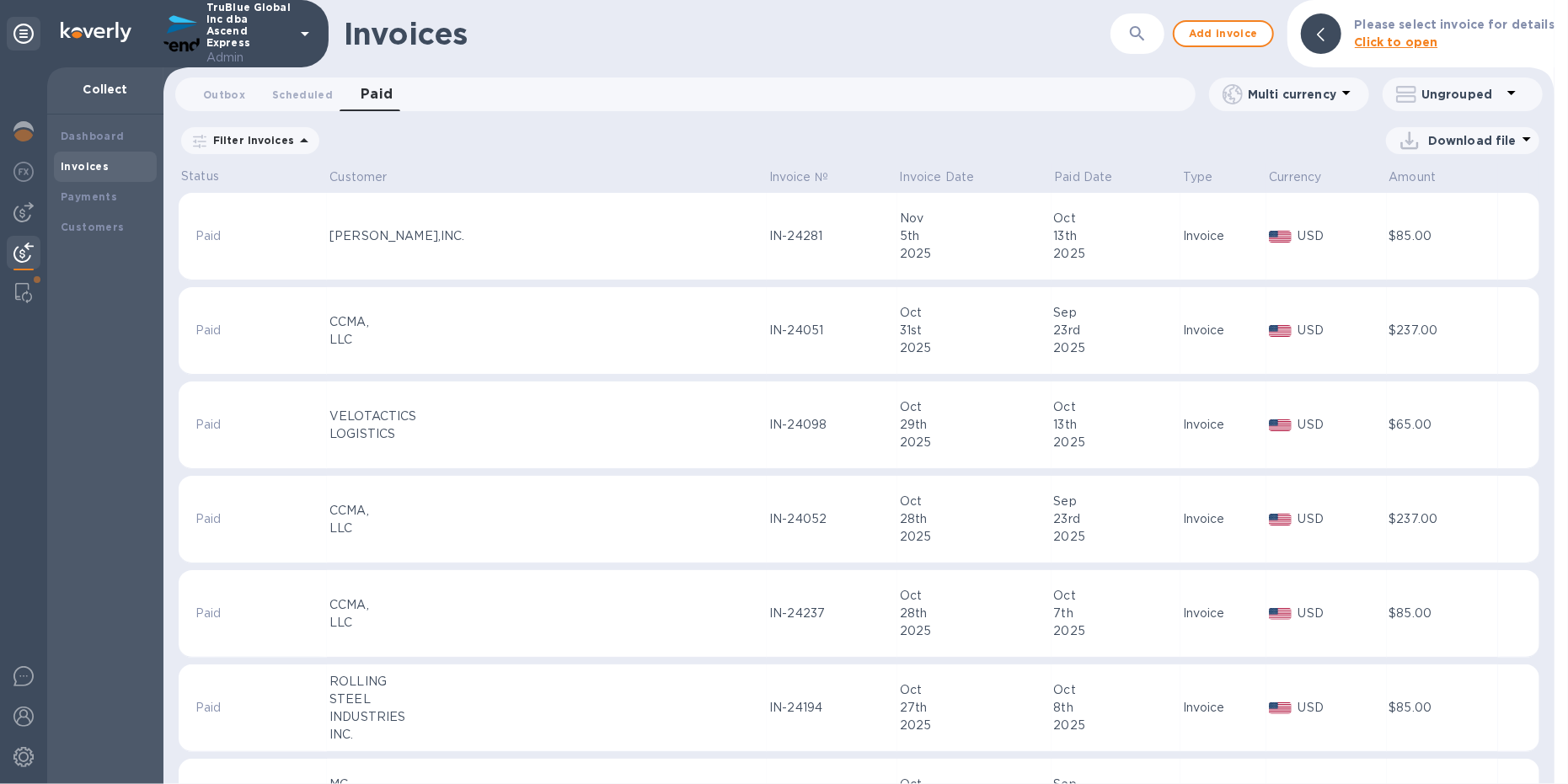
click at [0, 0] on icon at bounding box center [0, 0] width 0 height 0
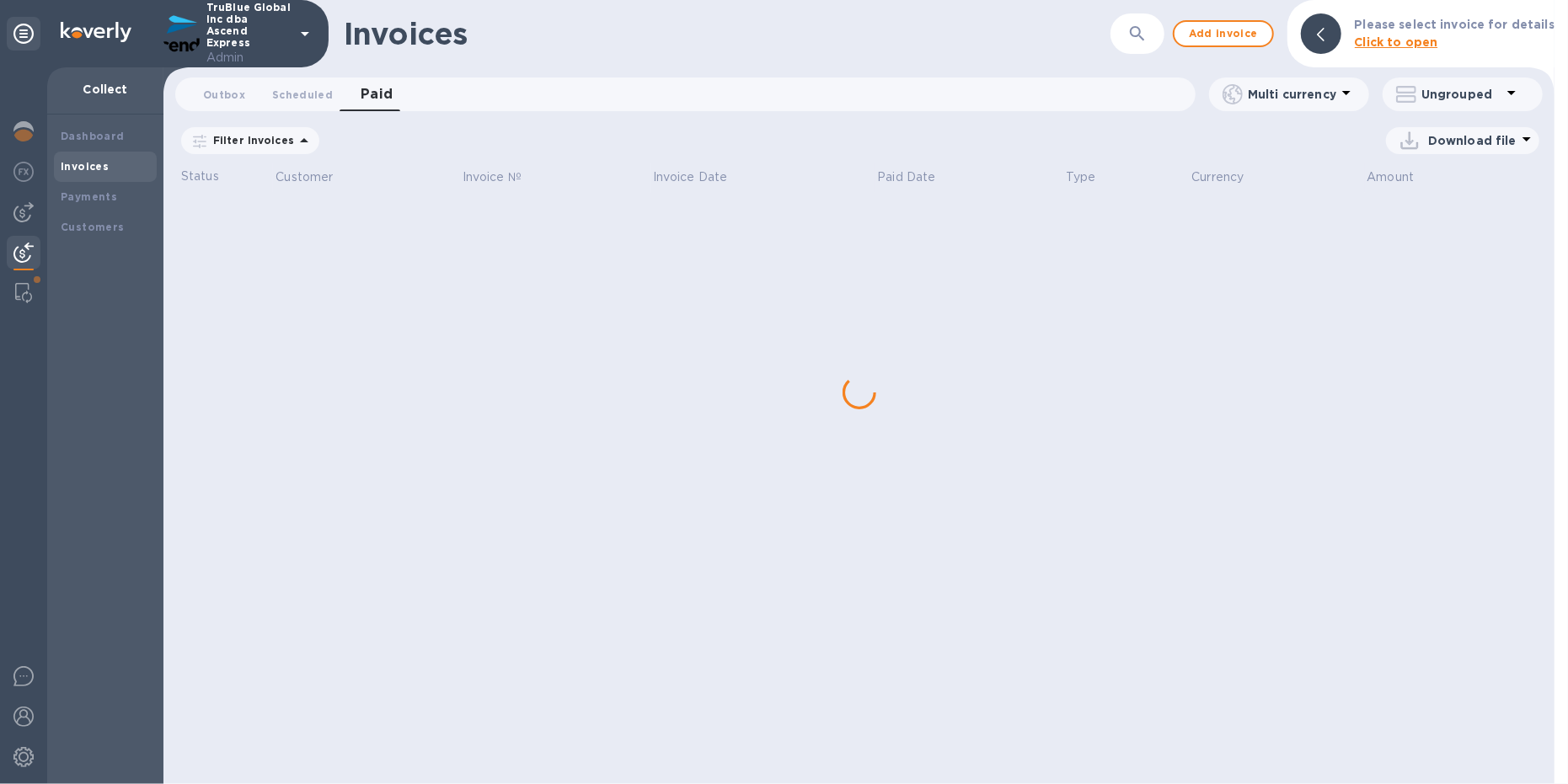
click at [1140, 41] on icon "button" at bounding box center [1137, 34] width 20 height 20
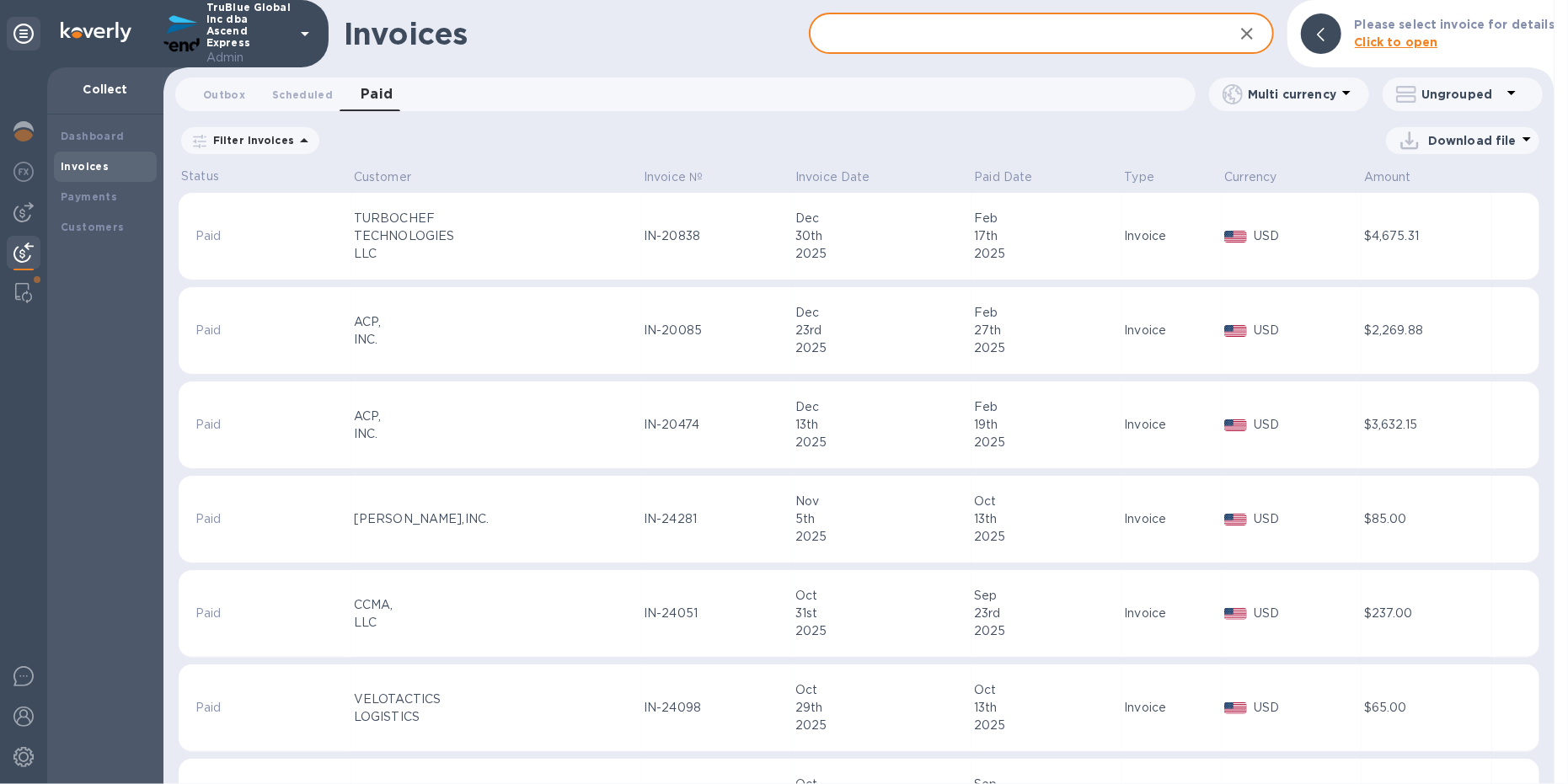
paste input "IN-23516"
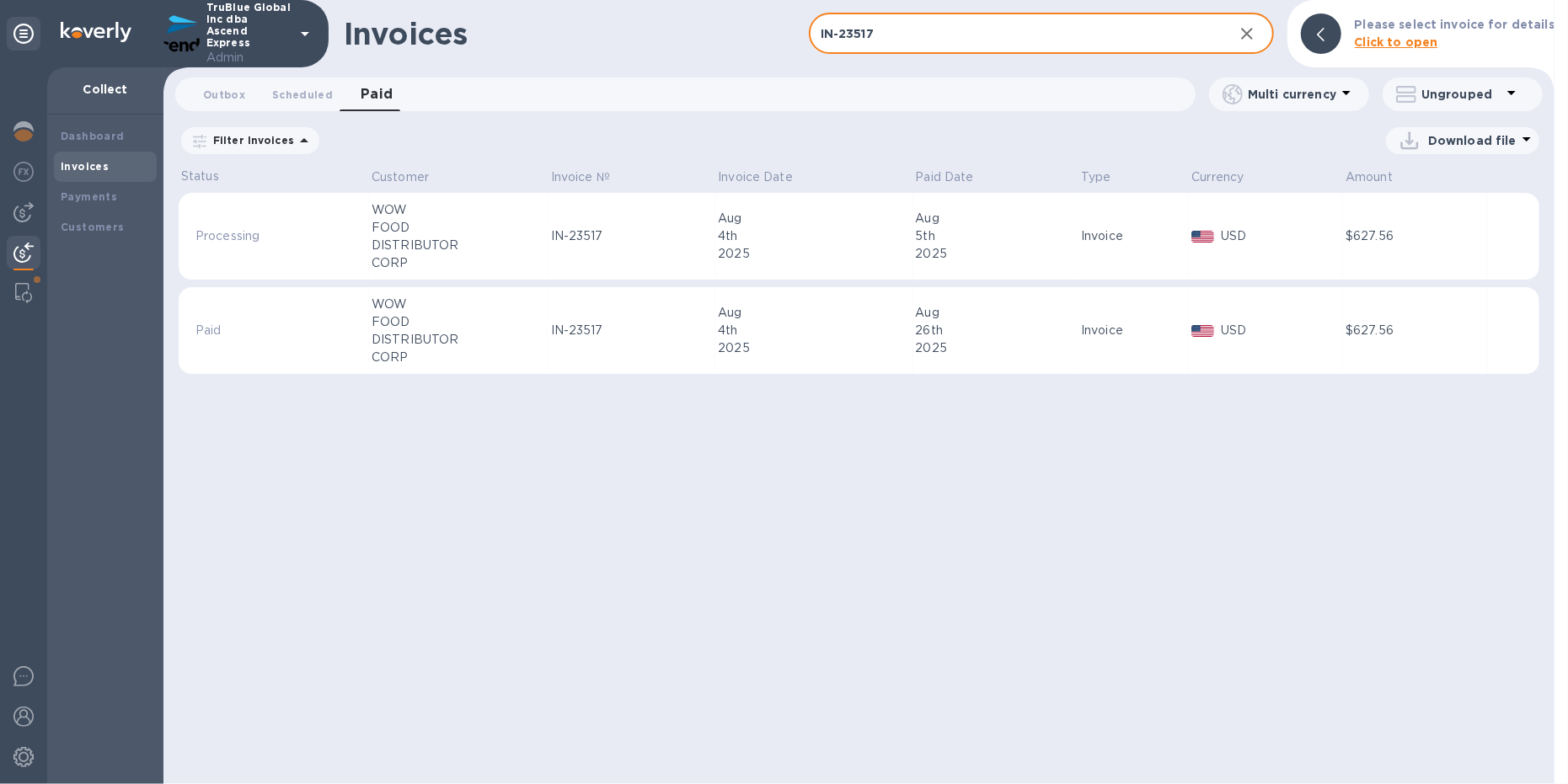
type input "IN-23517"
click at [509, 339] on div "DISTRIBUTOR" at bounding box center [458, 340] width 174 height 18
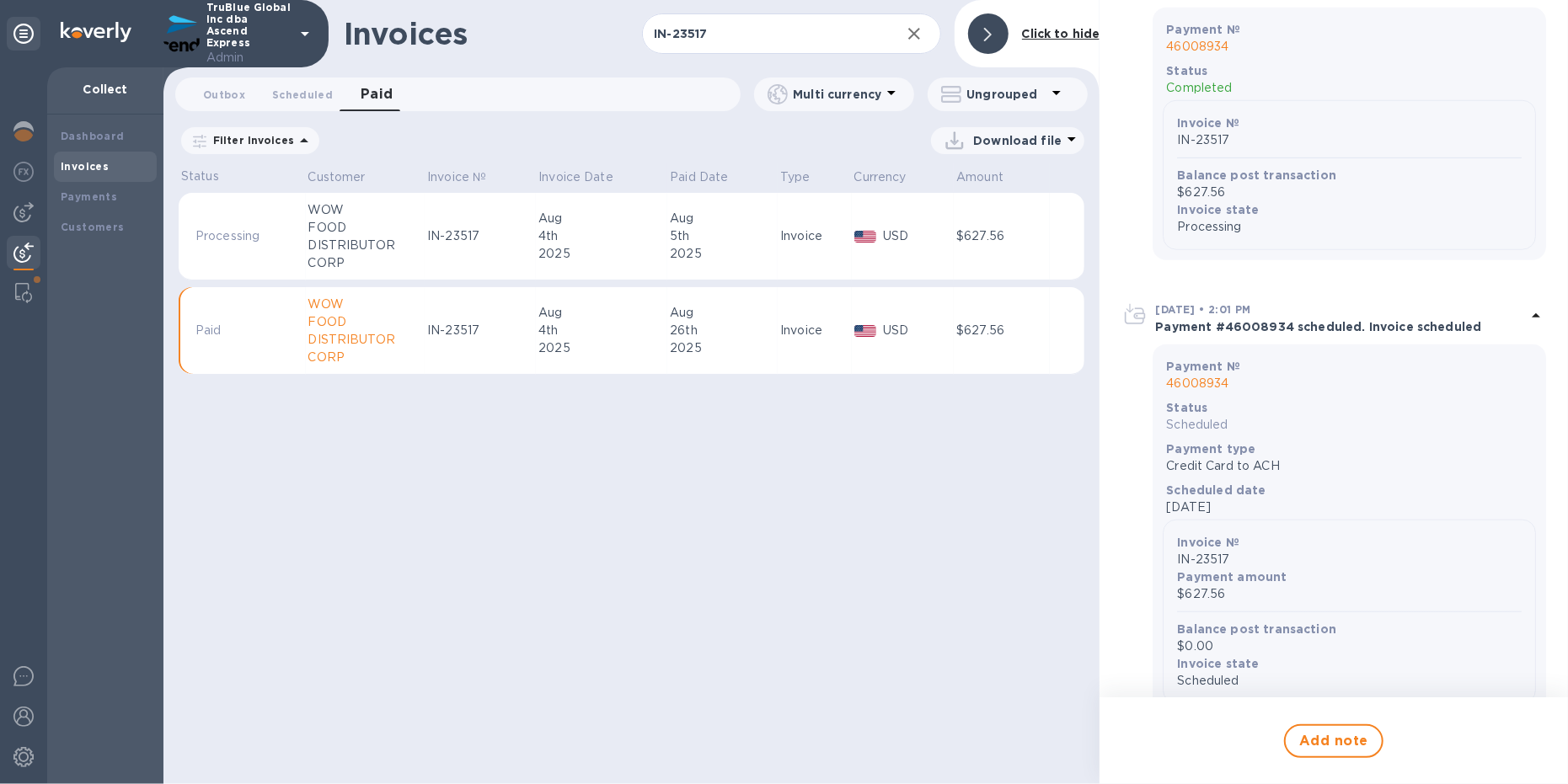
scroll to position [1193, 0]
click at [633, 240] on div "4th" at bounding box center [602, 237] width 127 height 18
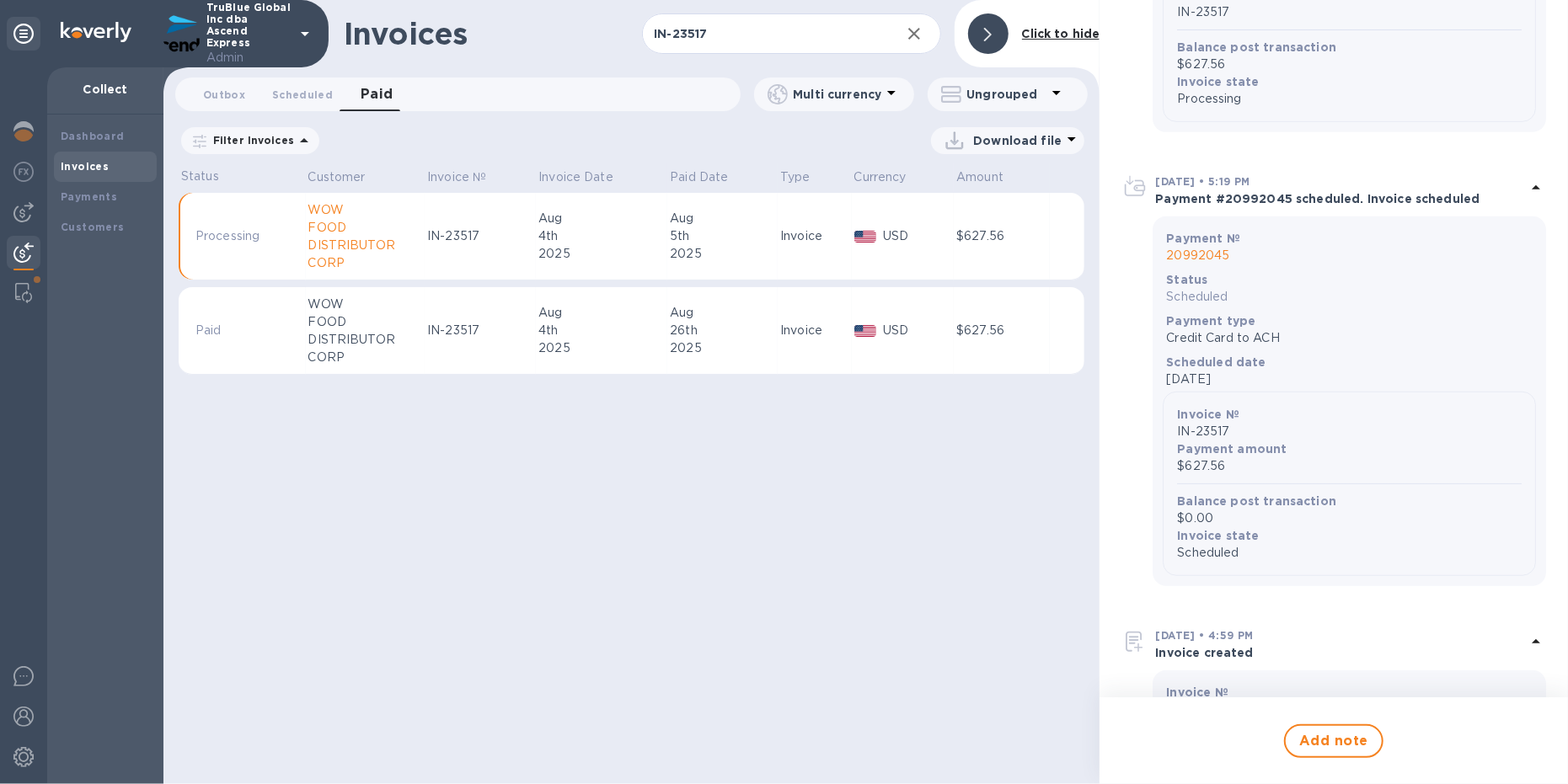
scroll to position [712, 0]
click at [1210, 257] on p "20992045" at bounding box center [1349, 260] width 366 height 18
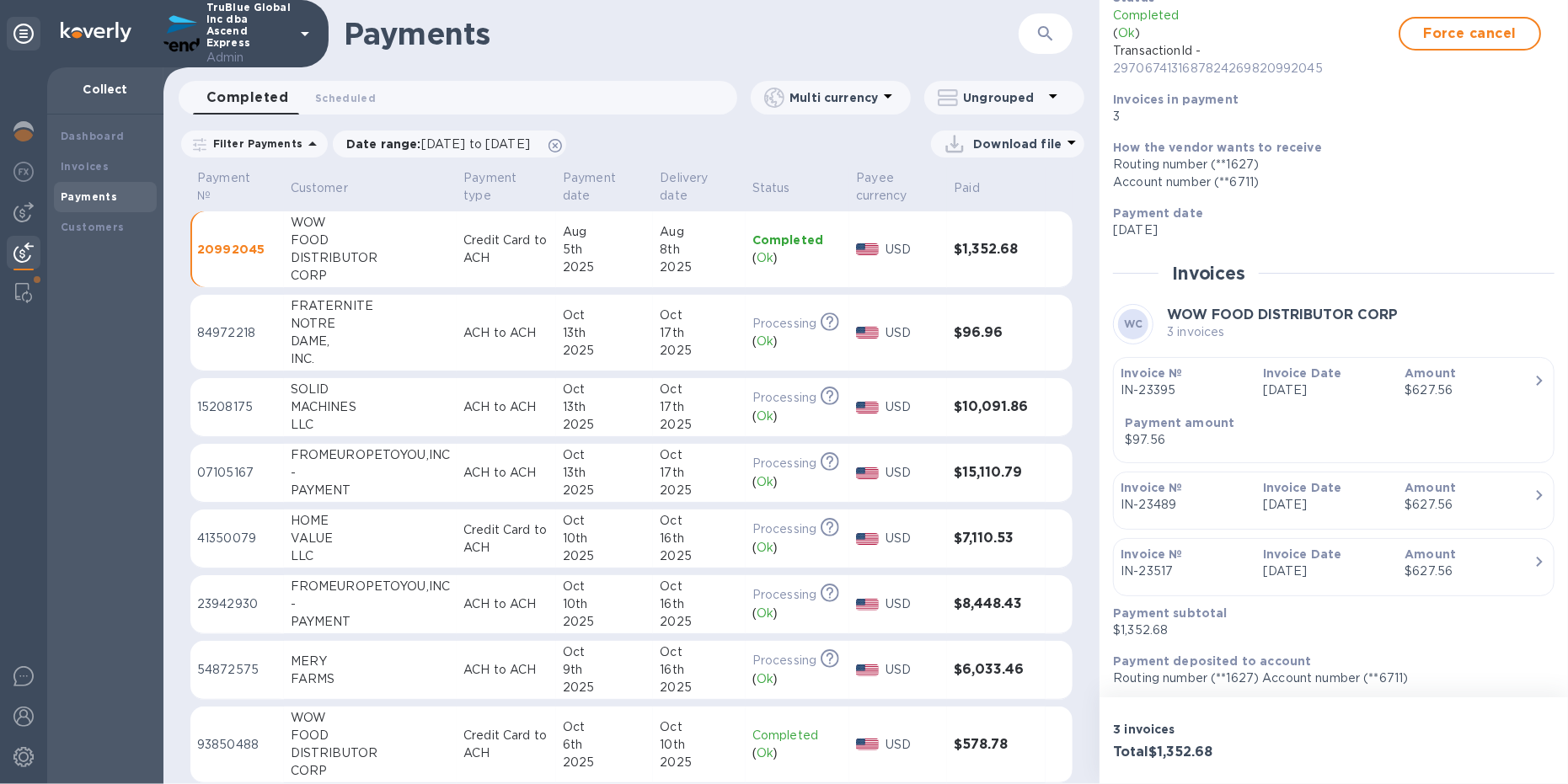
scroll to position [134, 0]
click at [100, 163] on b "Invoices" at bounding box center [84, 166] width 49 height 13
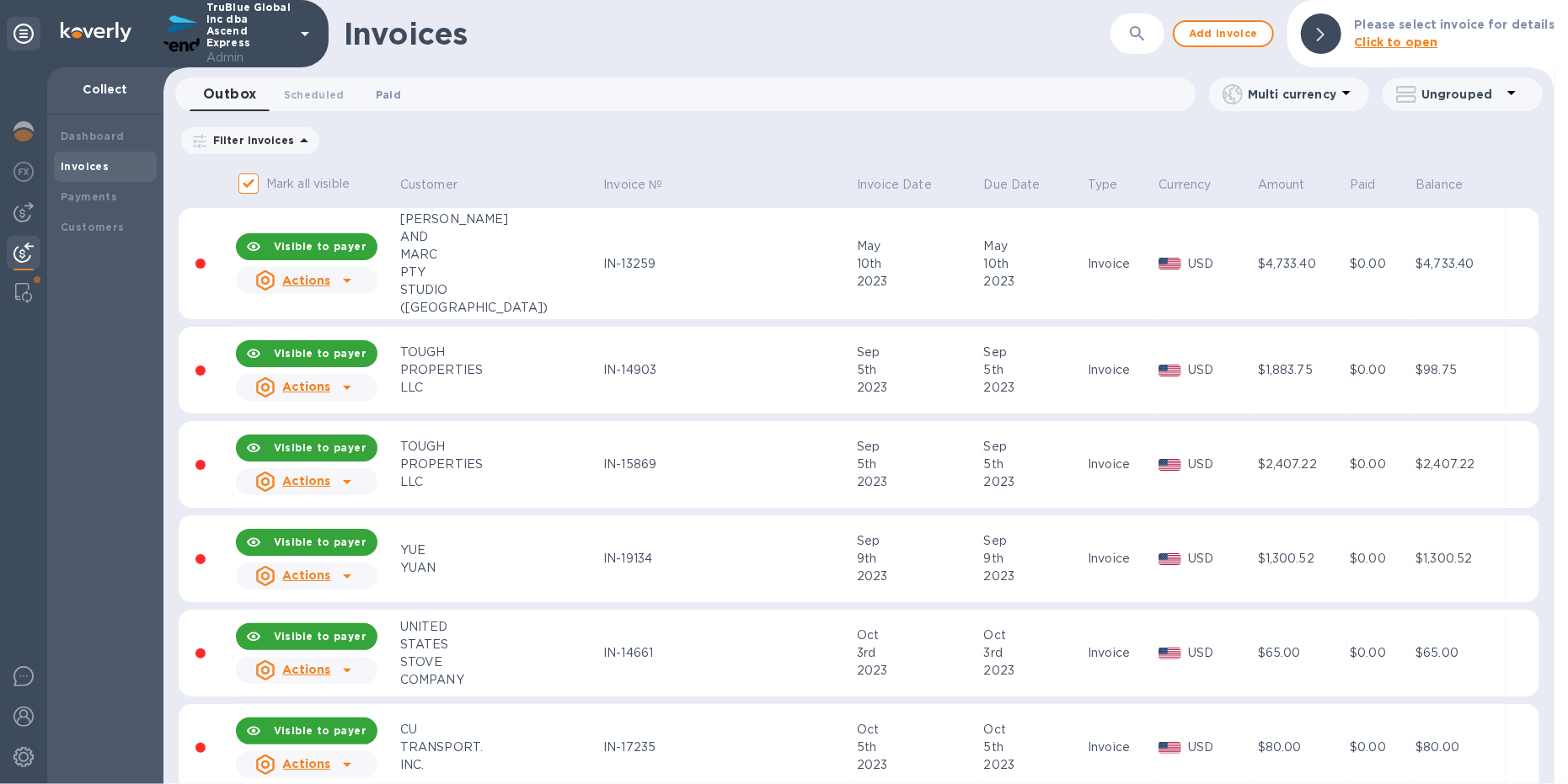
click at [387, 98] on span "Paid 0" at bounding box center [389, 95] width 26 height 18
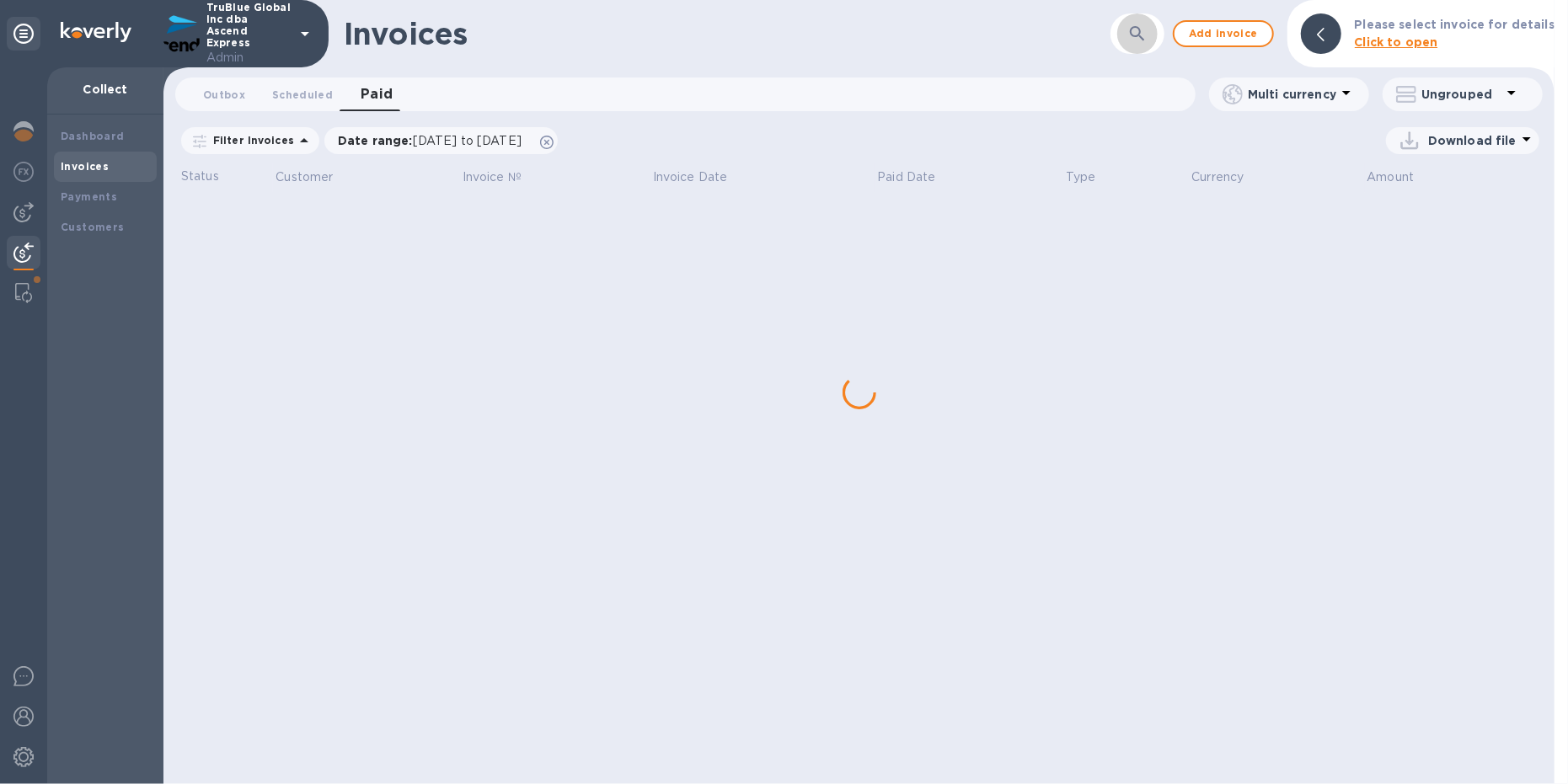
click at [1143, 38] on icon "button" at bounding box center [1137, 34] width 20 height 20
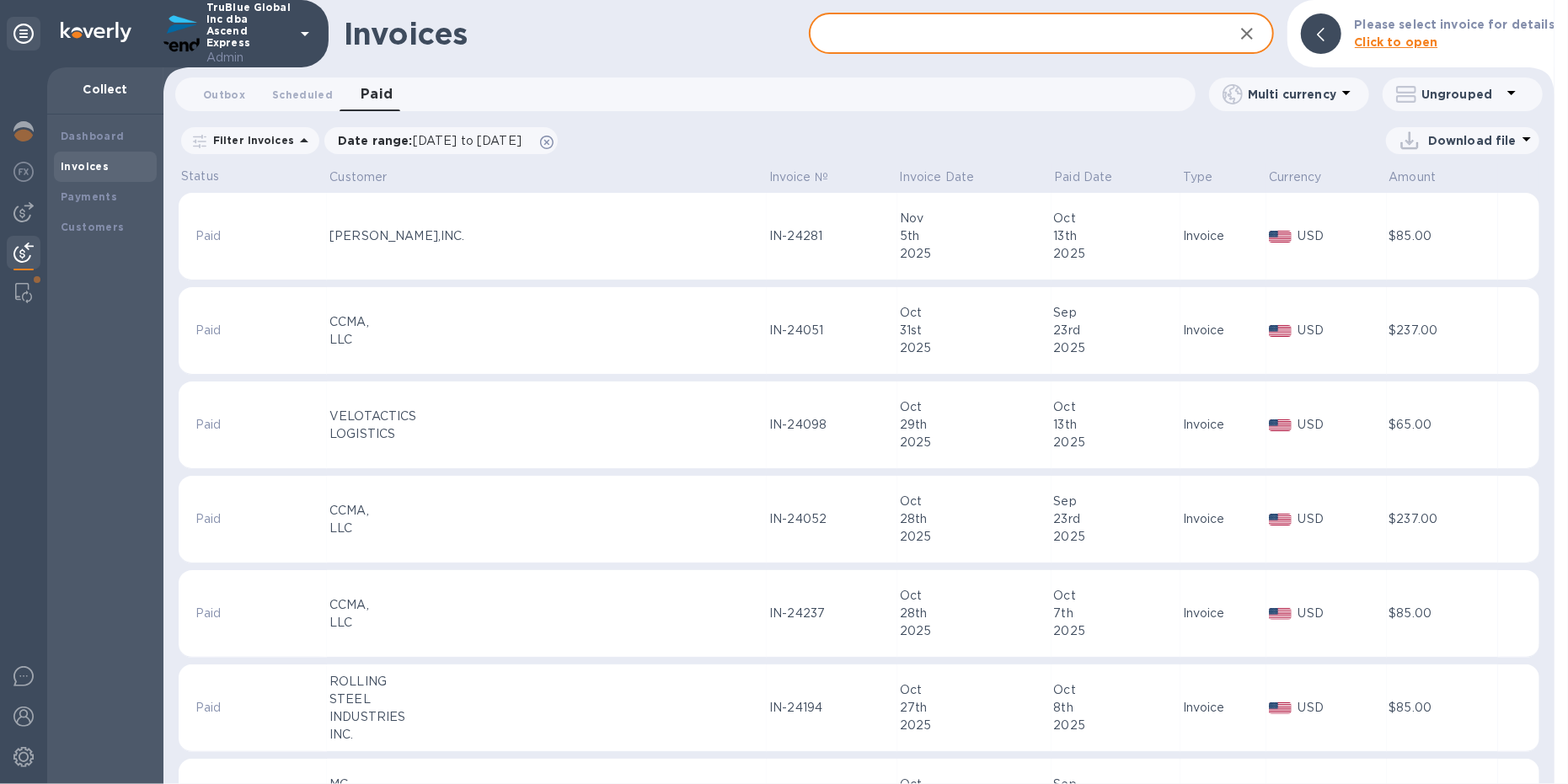
paste input "IN-23516"
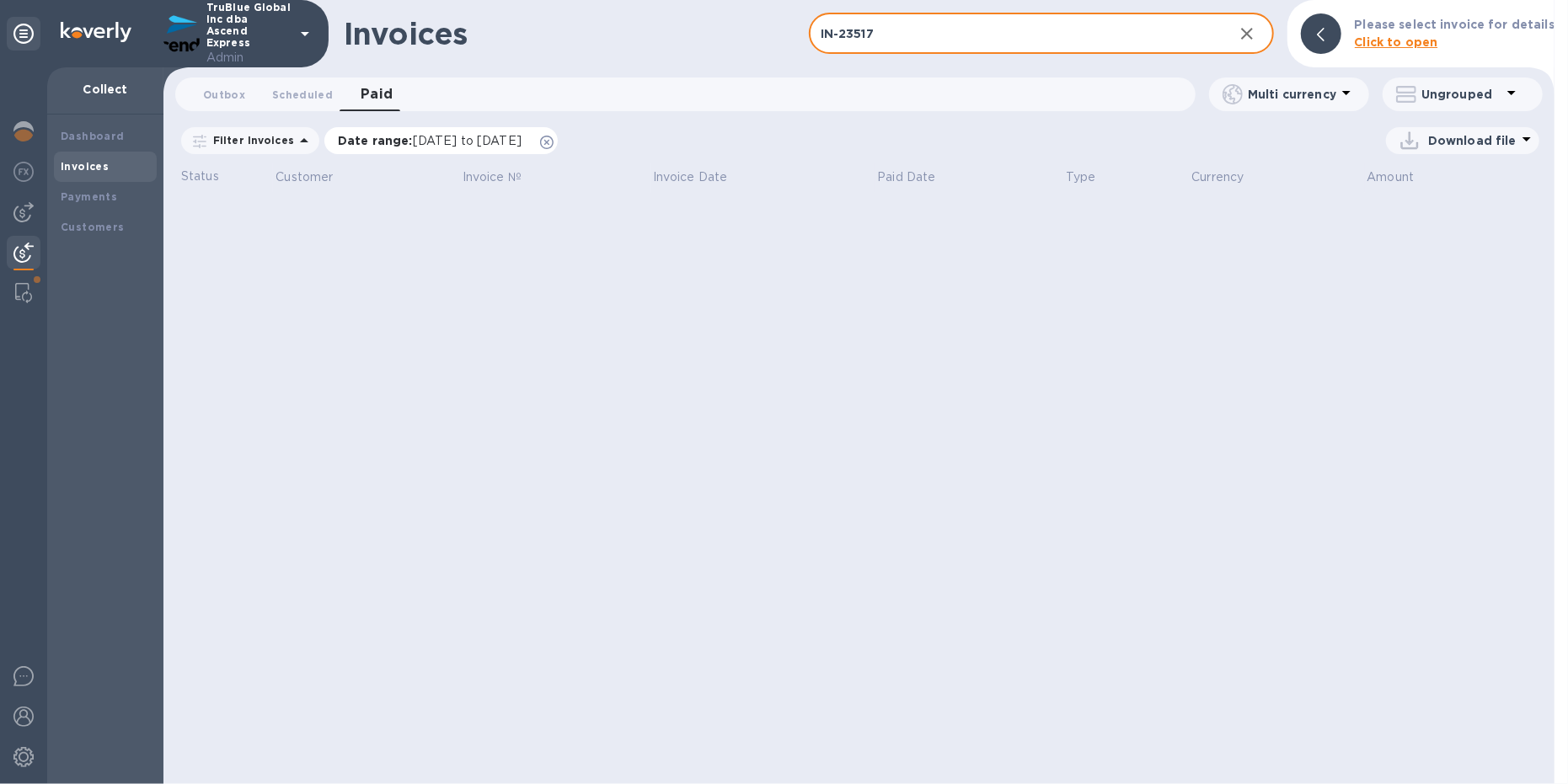
type input "IN-23517"
click at [553, 143] on icon at bounding box center [546, 143] width 14 height 14
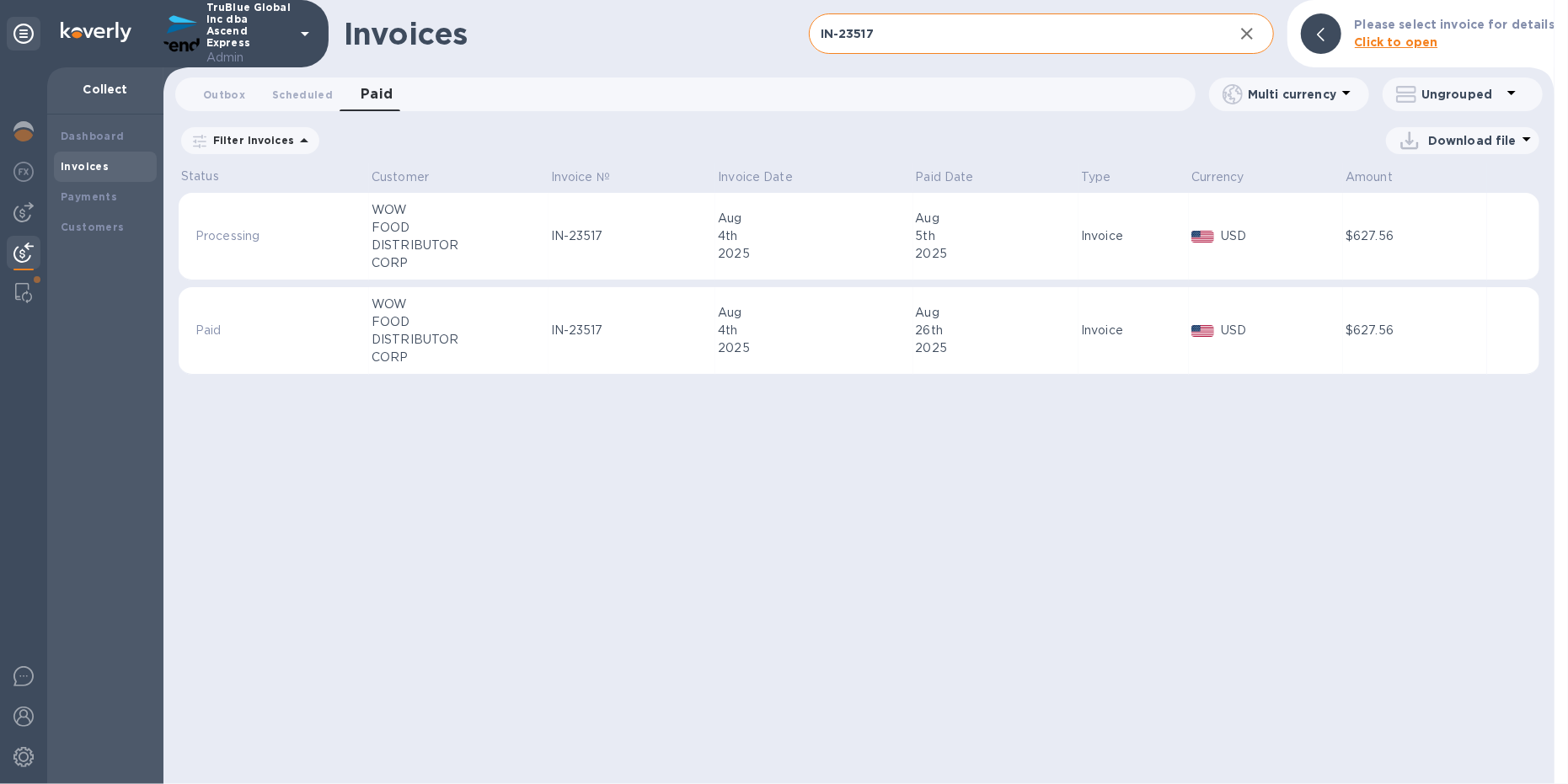
click at [265, 337] on p "Paid" at bounding box center [273, 331] width 156 height 18
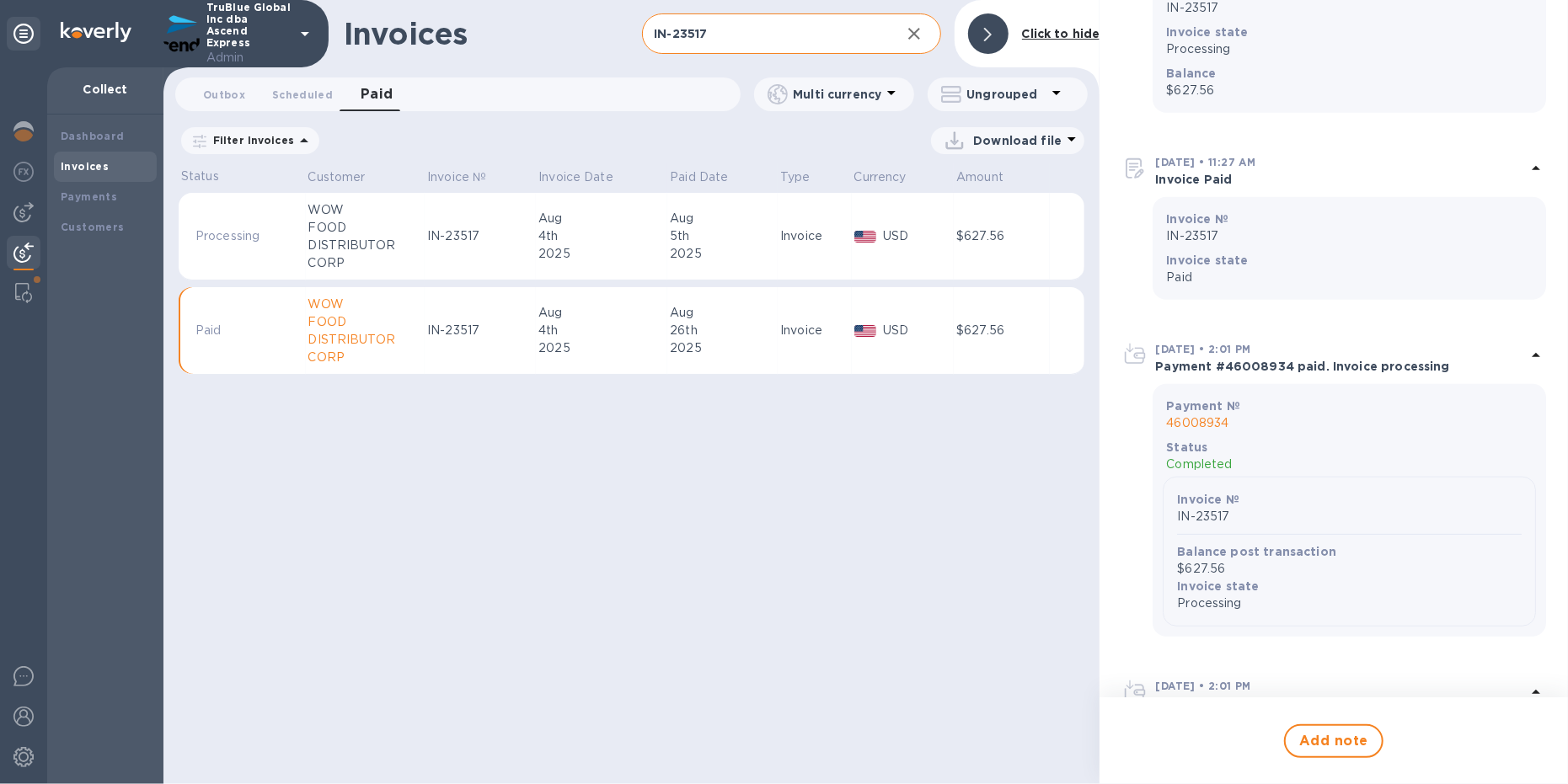
scroll to position [821, 0]
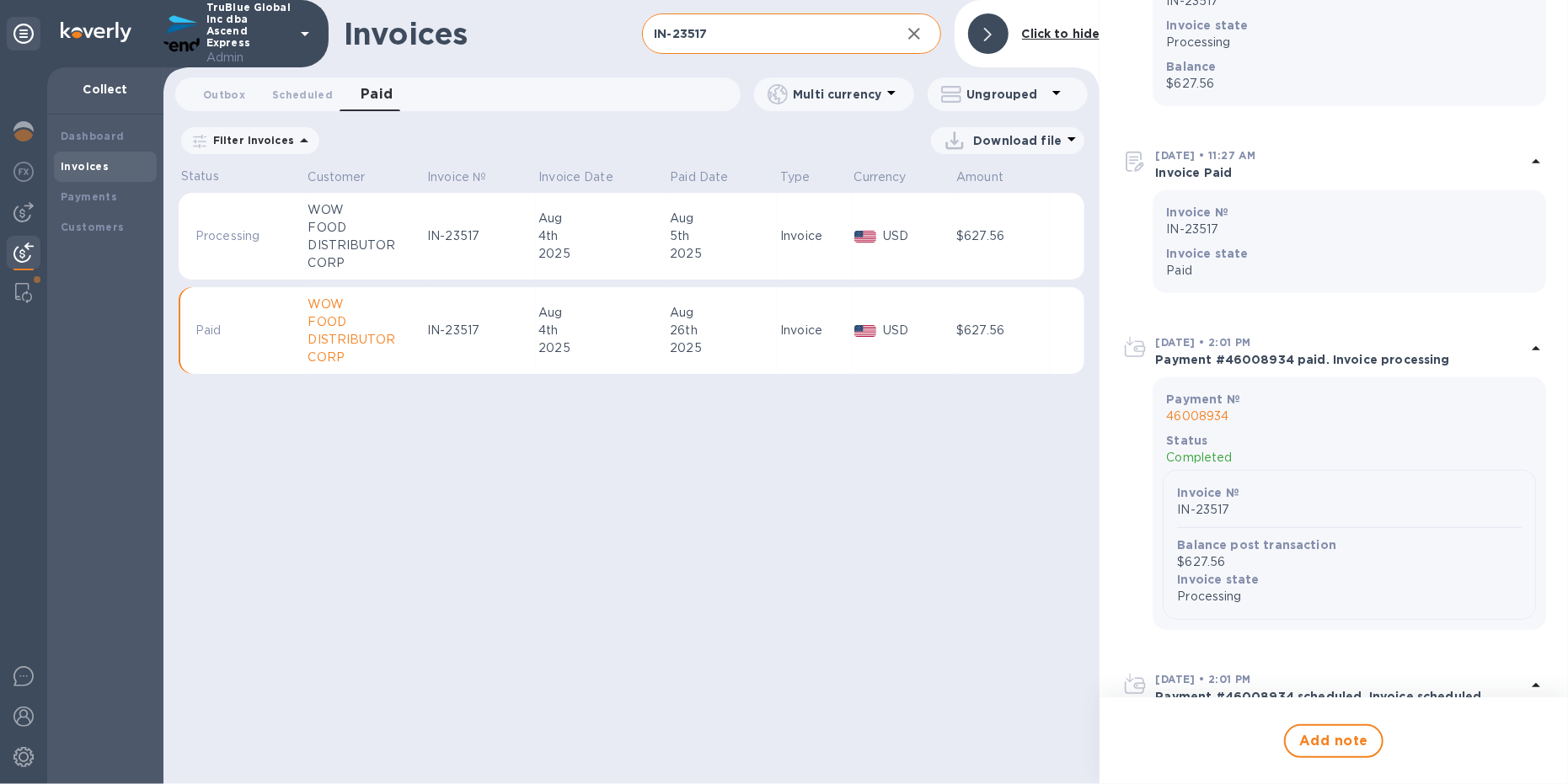
click at [1213, 413] on p "46008934" at bounding box center [1349, 417] width 366 height 18
